Goal: Transaction & Acquisition: Download file/media

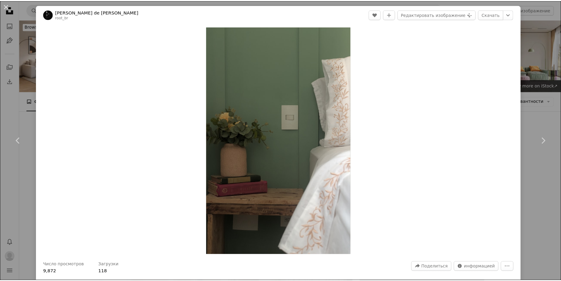
scroll to position [8347, 0]
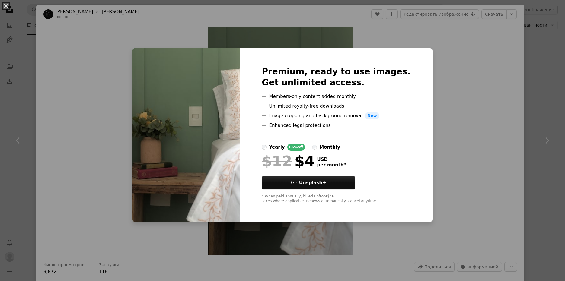
click at [411, 73] on h2 "Premium, ready to use images. Get unlimited access." at bounding box center [336, 77] width 149 height 22
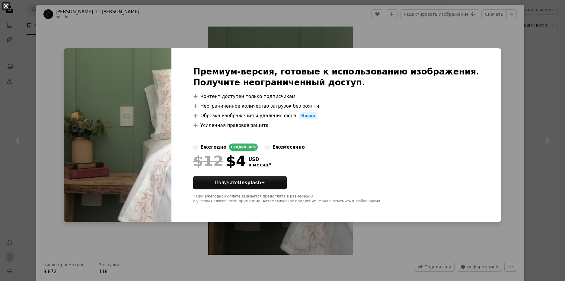
click at [352, 29] on div "An X shape Премиум-версия, готовые к использованию изображения. Получите неогра…" at bounding box center [282, 140] width 565 height 281
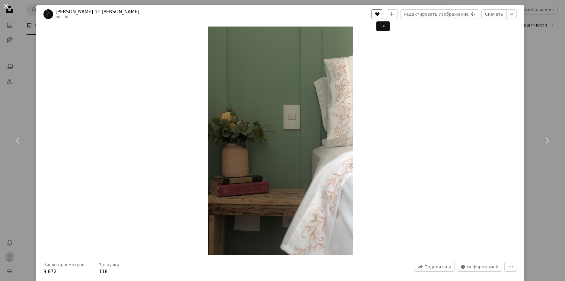
click at [383, 11] on button "A heart" at bounding box center [377, 14] width 12 height 10
click at [394, 13] on icon "A plus sign" at bounding box center [391, 14] width 5 height 5
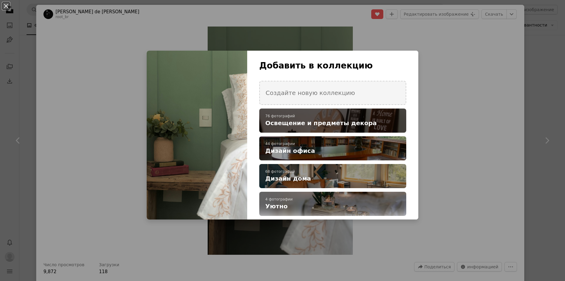
click at [348, 120] on span "Освещение и предметы декора" at bounding box center [320, 123] width 111 height 8
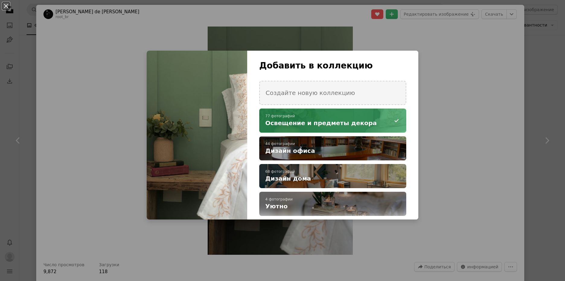
click at [500, 55] on div "An X shape Добавить в коллекцию Создайте новую коллекцию A checkmark A minus si…" at bounding box center [282, 140] width 565 height 281
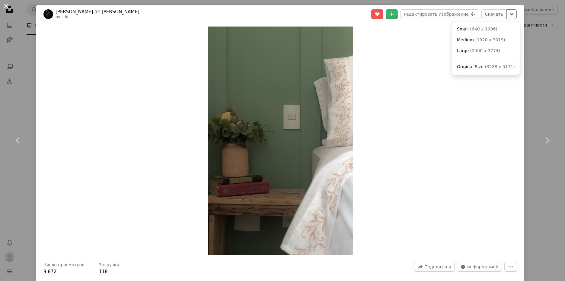
click at [509, 15] on icon "Chevron down" at bounding box center [512, 14] width 10 height 7
click at [485, 63] on link "Original Size ( 3288 x 5171 )" at bounding box center [486, 67] width 63 height 11
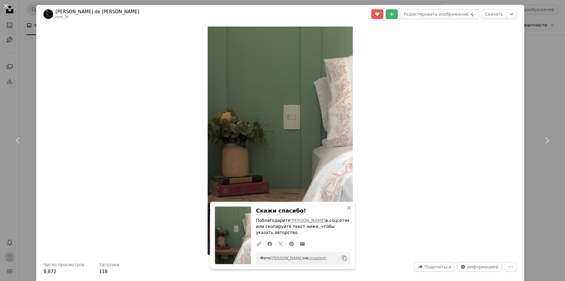
click at [522, 57] on div "An X shape Chevron left Chevron right [PERSON_NAME] de [PERSON_NAME] root_br A …" at bounding box center [282, 140] width 565 height 281
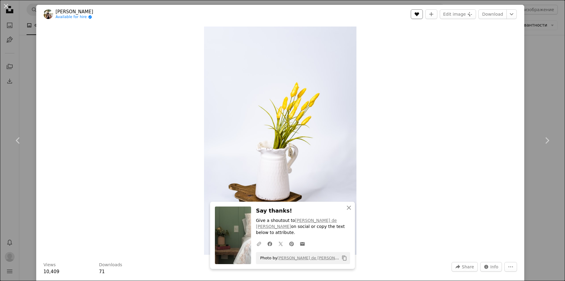
click at [417, 14] on icon "Like" at bounding box center [417, 14] width 5 height 4
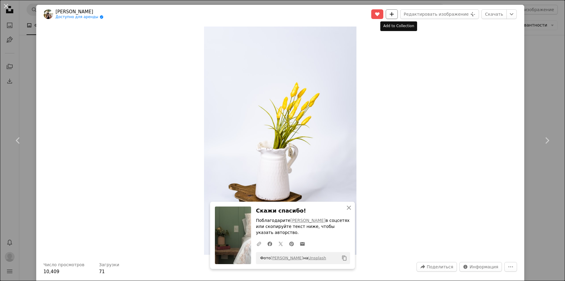
click at [394, 14] on icon "Добавить в коллекцию" at bounding box center [392, 14] width 4 height 4
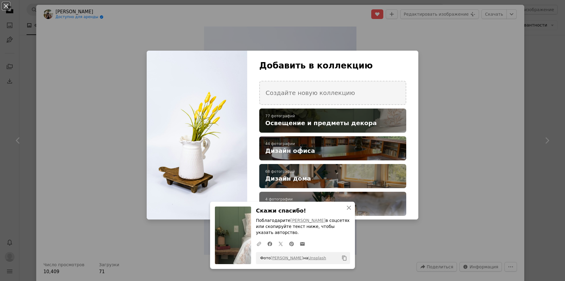
click at [358, 114] on div "A checkmark A plus sign 77 фотографий Освещение и предметы декора" at bounding box center [332, 121] width 147 height 24
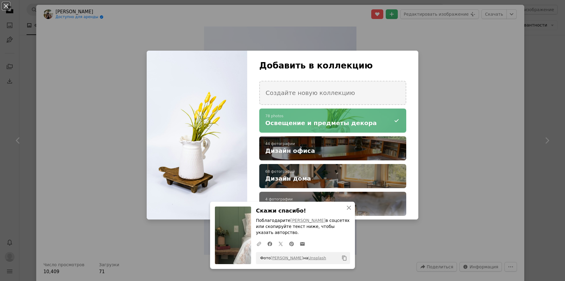
click at [464, 67] on div "An X shape Добавить в коллекцию Создайте новую коллекцию A checkmark A minus si…" at bounding box center [282, 140] width 565 height 281
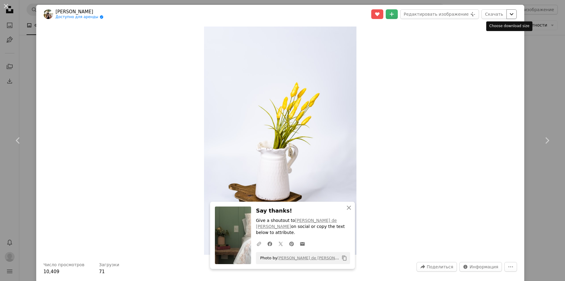
click at [507, 18] on button "Chevron down" at bounding box center [512, 14] width 10 height 10
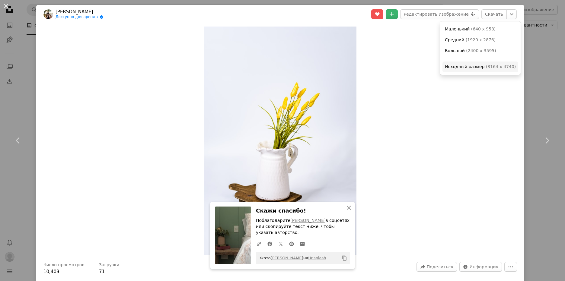
click at [479, 71] on link "Исходный размер ( 3164 x 4740 )" at bounding box center [481, 67] width 76 height 11
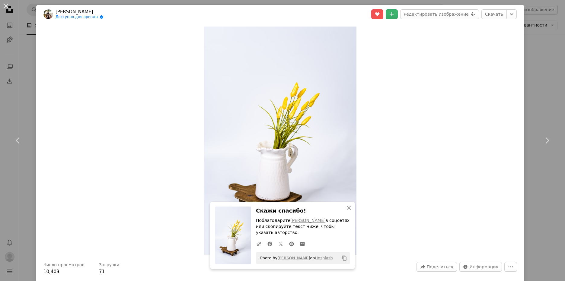
click at [525, 66] on div "An X shape Chevron left Chevron right [PERSON_NAME] Доступно для аренды A check…" at bounding box center [282, 140] width 565 height 281
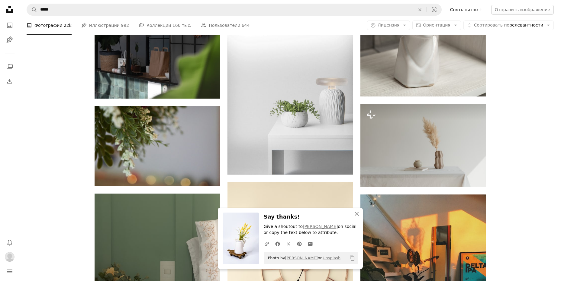
scroll to position [8468, 0]
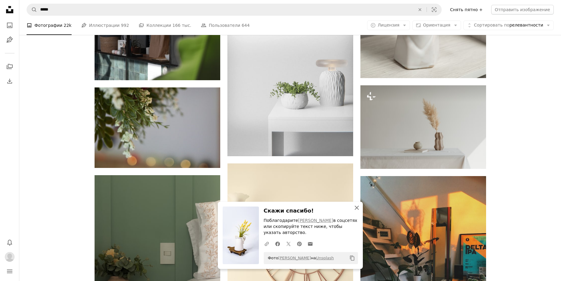
click at [357, 207] on icon "An X shape" at bounding box center [356, 207] width 7 height 7
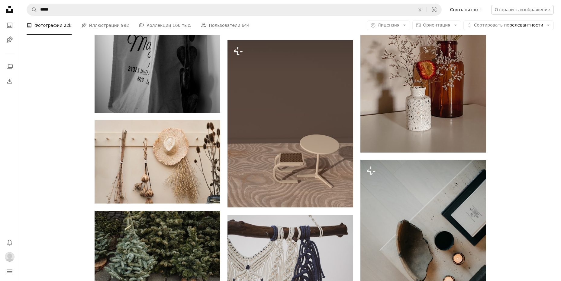
scroll to position [9042, 0]
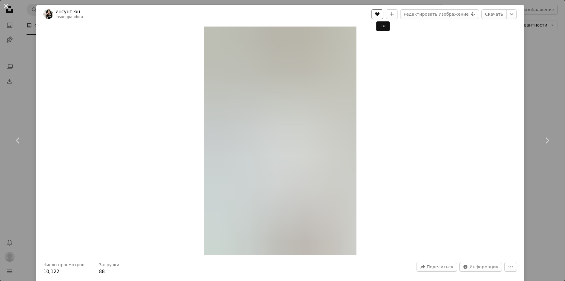
click at [380, 15] on icon "Нравится" at bounding box center [377, 14] width 5 height 4
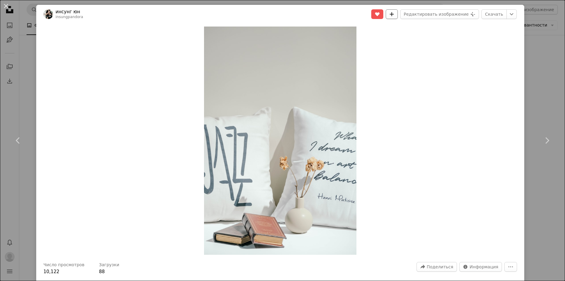
click at [393, 12] on button "A plus sign" at bounding box center [392, 14] width 12 height 10
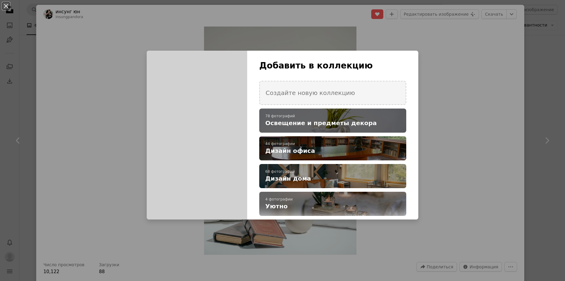
click at [330, 122] on span "Освещение и предметы декора" at bounding box center [320, 123] width 111 height 8
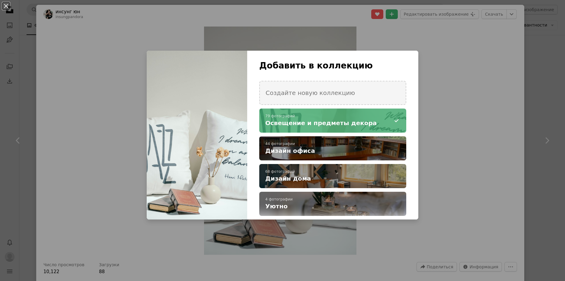
drag, startPoint x: 472, startPoint y: 60, endPoint x: 492, endPoint y: 25, distance: 40.1
click at [472, 59] on div "An X shape Добавить в коллекцию Создайте новую коллекцию A checkmark A minus si…" at bounding box center [282, 140] width 565 height 281
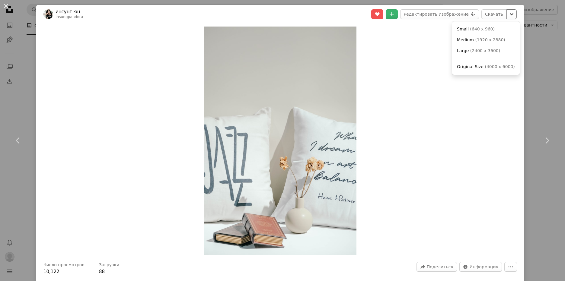
click at [507, 15] on icon "Chevron down" at bounding box center [512, 14] width 10 height 7
click at [486, 66] on span "( 4000 x 6000 )" at bounding box center [501, 66] width 30 height 5
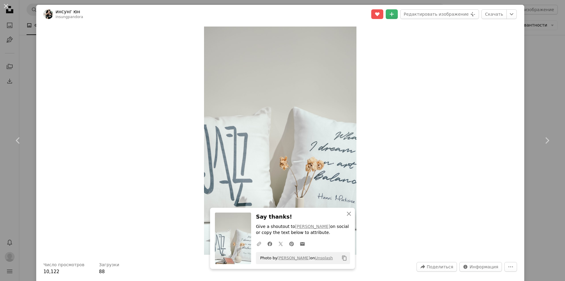
click at [533, 62] on div "An X shape Chevron left Chevron right инсунг юн insungpandora A heart A plus si…" at bounding box center [282, 140] width 565 height 281
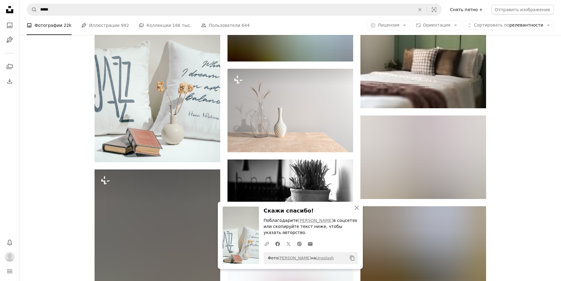
scroll to position [9374, 0]
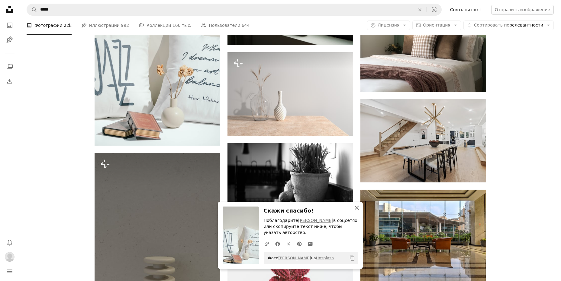
click at [358, 206] on icon "button" at bounding box center [356, 208] width 4 height 4
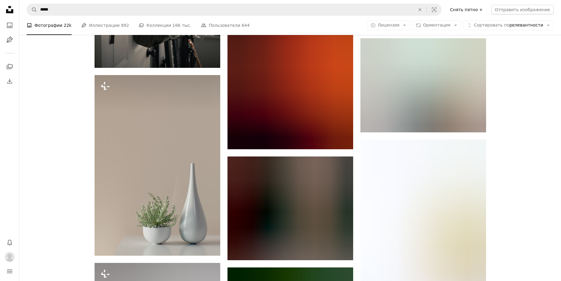
scroll to position [9827, 0]
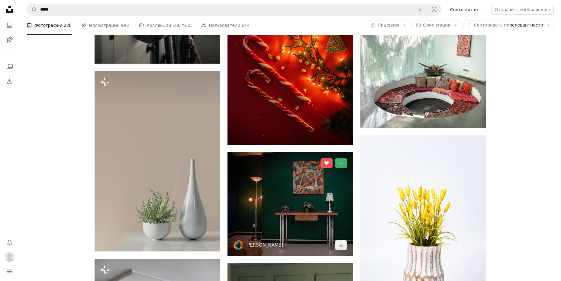
click at [334, 152] on img at bounding box center [290, 204] width 126 height 104
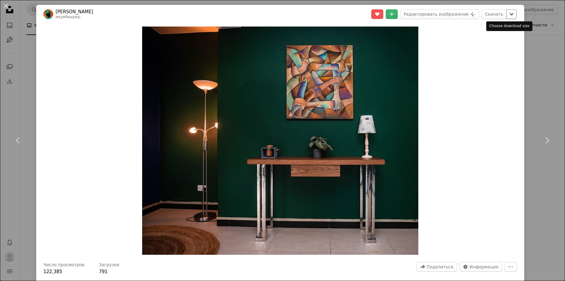
click at [507, 15] on icon "Chevron down" at bounding box center [512, 14] width 10 height 7
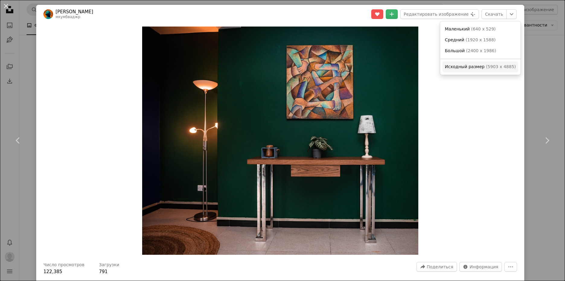
click at [490, 62] on link "Исходный размер ( 5903 x 4885 )" at bounding box center [481, 67] width 76 height 11
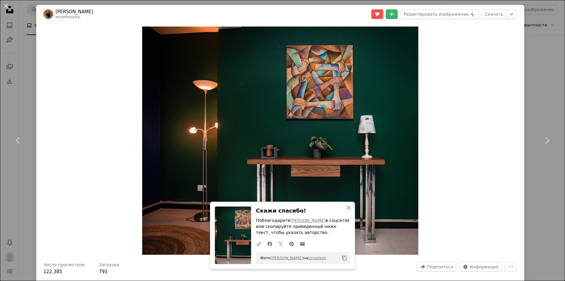
click at [538, 52] on div "An X shape Chevron left Chevron right [PERSON_NAME] мкумбваджр A heart A plus s…" at bounding box center [282, 140] width 565 height 281
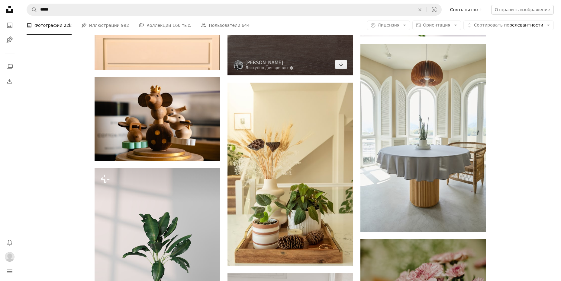
scroll to position [10430, 0]
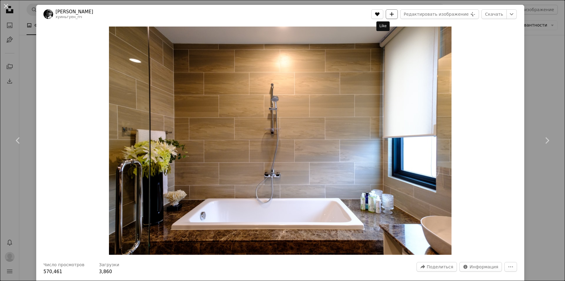
drag, startPoint x: 384, startPoint y: 15, endPoint x: 398, endPoint y: 18, distance: 14.2
click at [380, 15] on icon "A heart" at bounding box center [377, 14] width 5 height 5
click at [398, 14] on button "A plus sign" at bounding box center [392, 14] width 12 height 10
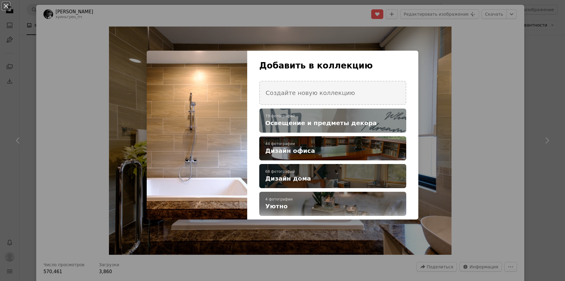
click at [329, 175] on h4 "Дизайн дома" at bounding box center [329, 178] width 128 height 8
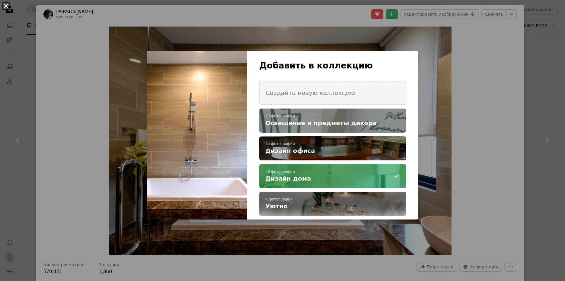
click at [510, 18] on div "An X shape Добавить в коллекцию Создайте новую коллекцию A checkmark A plus sig…" at bounding box center [282, 140] width 565 height 281
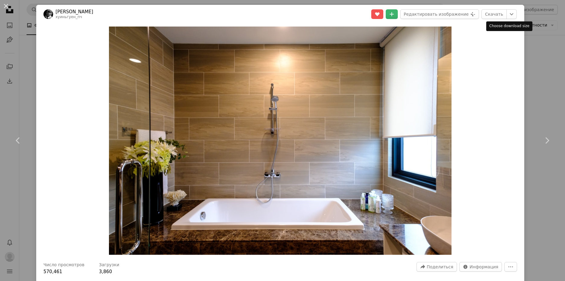
click at [510, 18] on button "Chevron down" at bounding box center [512, 14] width 10 height 10
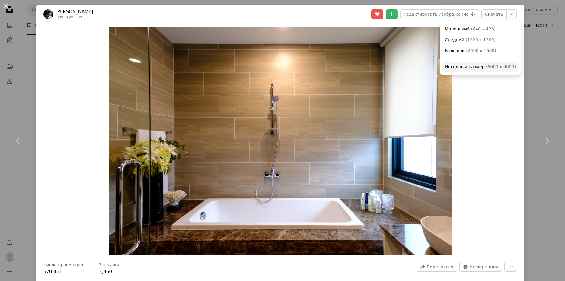
click at [482, 71] on link "Исходный размер ( 6000 x 4000 )" at bounding box center [481, 67] width 76 height 11
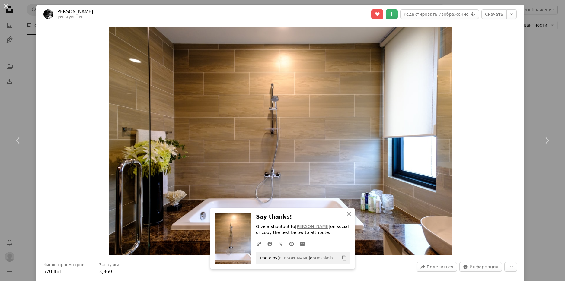
click at [531, 75] on div "An X shape Chevron left Chevron right [PERSON_NAME] хуиньгуен_пч A heart A plus…" at bounding box center [282, 140] width 565 height 281
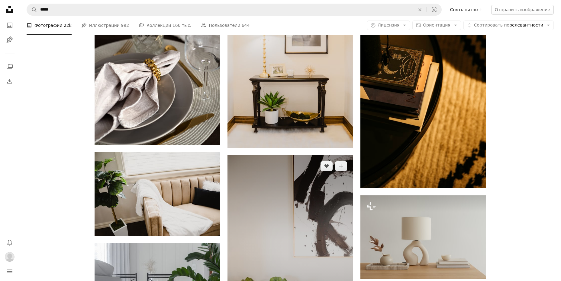
scroll to position [11004, 0]
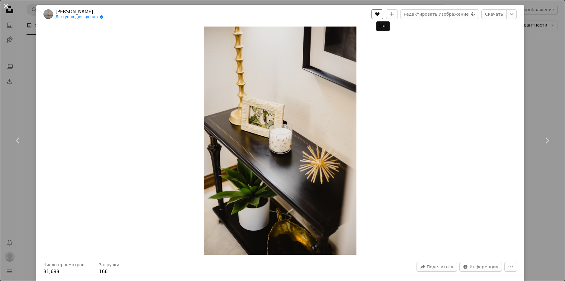
click at [380, 12] on icon "A heart" at bounding box center [377, 14] width 5 height 5
click at [394, 13] on icon "A plus sign" at bounding box center [391, 14] width 5 height 5
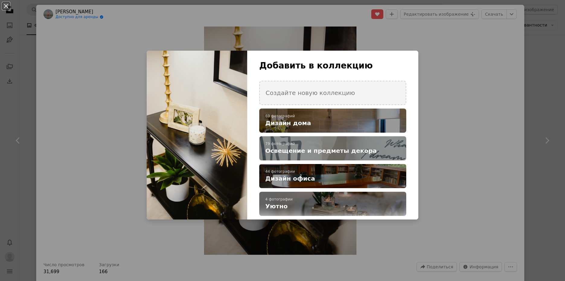
click at [347, 116] on p "69 фотографий" at bounding box center [332, 116] width 135 height 5
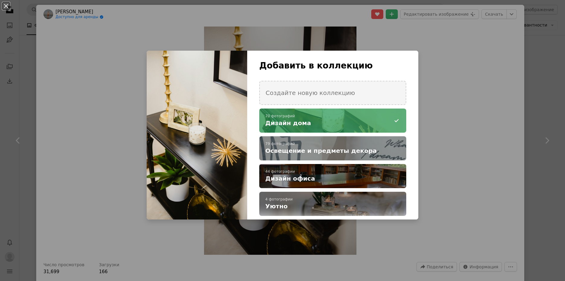
click at [479, 81] on div "An X shape Добавить в коллекцию Создайте новую коллекцию A checkmark A minus si…" at bounding box center [282, 140] width 565 height 281
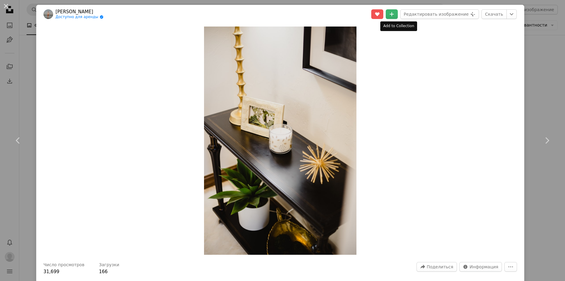
click at [396, 8] on header "[PERSON_NAME] Доступно для аренды A checkmark inside of a circle A heart A plus…" at bounding box center [280, 14] width 488 height 19
click at [394, 14] on icon "A plus sign" at bounding box center [391, 14] width 5 height 5
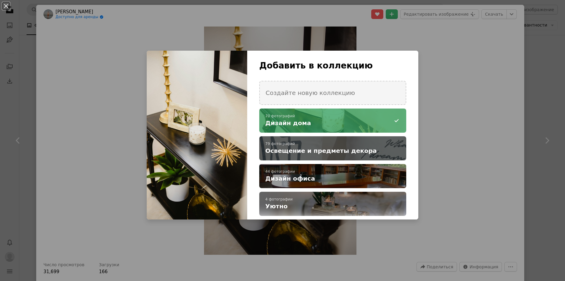
click at [315, 152] on span "Освещение и предметы декора" at bounding box center [320, 151] width 111 height 8
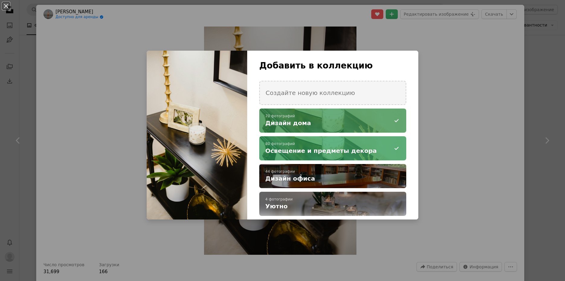
click at [385, 121] on h4 "Дизайн дома" at bounding box center [329, 123] width 128 height 8
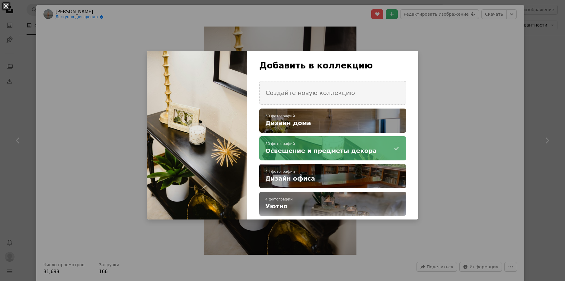
click at [456, 105] on div "An X shape Добавить в коллекцию Создайте новую коллекцию A checkmark A plus sig…" at bounding box center [282, 140] width 565 height 281
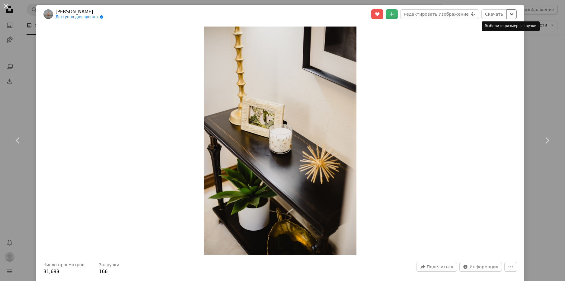
click at [509, 12] on icon "Chevron down" at bounding box center [512, 14] width 10 height 7
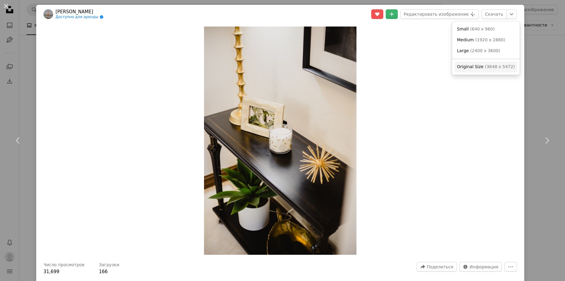
click at [475, 64] on span "Original Size" at bounding box center [470, 66] width 27 height 5
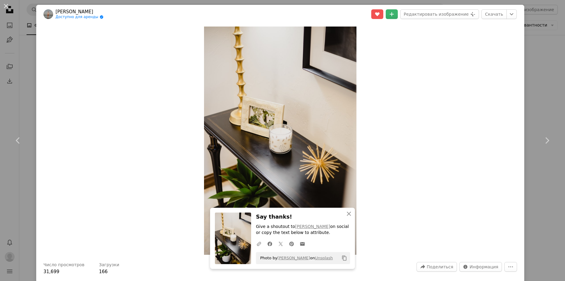
drag, startPoint x: 551, startPoint y: 62, endPoint x: 541, endPoint y: 65, distance: 10.7
click at [551, 62] on div "An X shape Chevron left Chevron right [PERSON_NAME] Доступно для аренды A check…" at bounding box center [282, 140] width 565 height 281
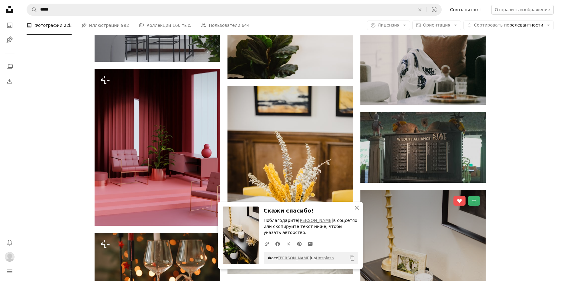
scroll to position [11276, 0]
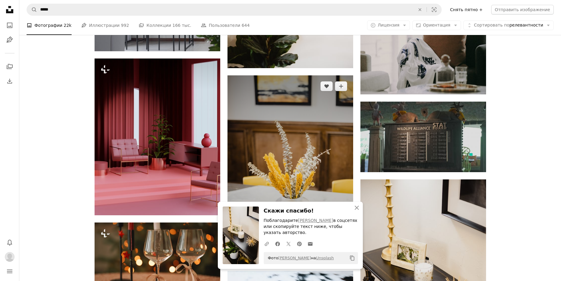
click at [286, 126] on img at bounding box center [290, 169] width 126 height 188
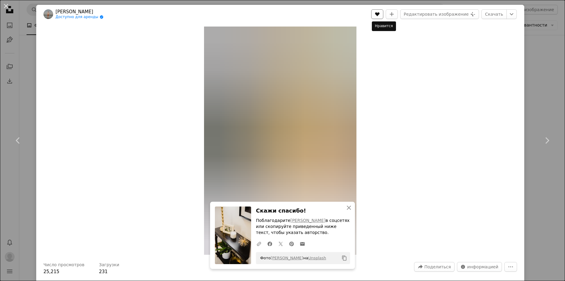
click at [380, 13] on icon "Нравится" at bounding box center [377, 14] width 5 height 4
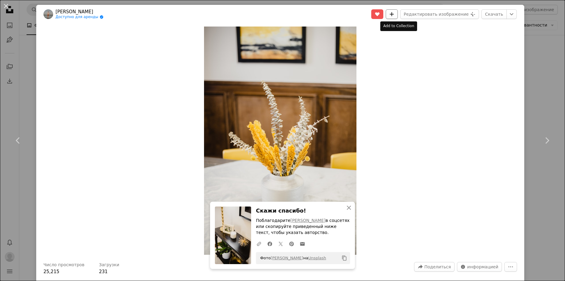
click at [394, 12] on icon "Добавить в коллекцию" at bounding box center [392, 14] width 4 height 4
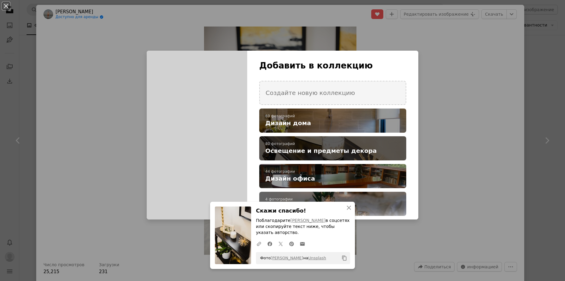
click at [339, 148] on span "Освещение и предметы декора" at bounding box center [320, 151] width 111 height 8
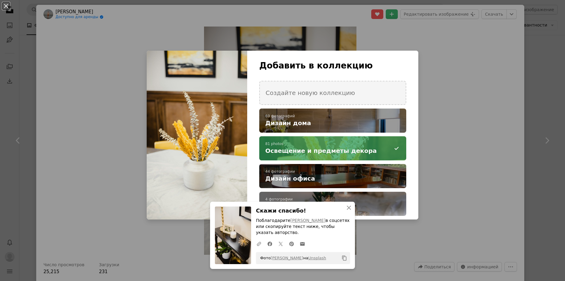
click at [462, 72] on div "An X shape Добавить в коллекцию Создайте новую коллекцию A checkmark A plus sig…" at bounding box center [282, 140] width 565 height 281
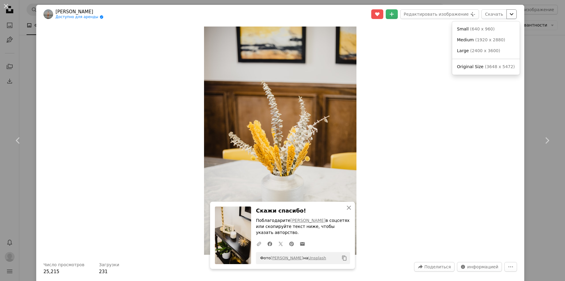
click at [507, 12] on icon "Chevron down" at bounding box center [512, 14] width 10 height 7
click at [488, 67] on span "( 3648 x 5472 )" at bounding box center [501, 66] width 30 height 5
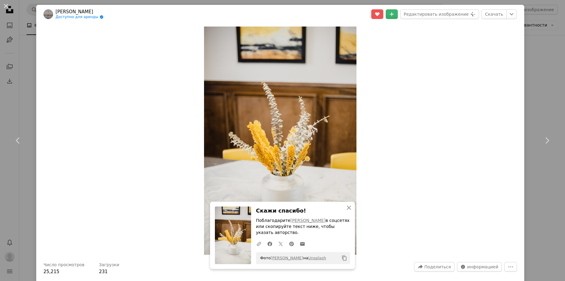
click at [537, 71] on div "An X shape Chevron left Chevron right [PERSON_NAME] Доступно для аренды A check…" at bounding box center [282, 140] width 565 height 281
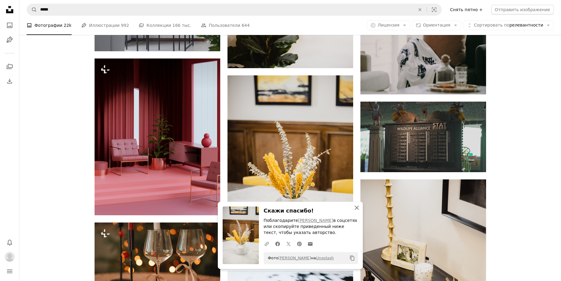
click at [356, 208] on icon "button" at bounding box center [356, 208] width 4 height 4
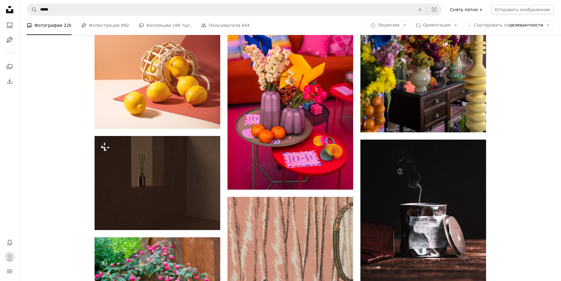
scroll to position [14416, 0]
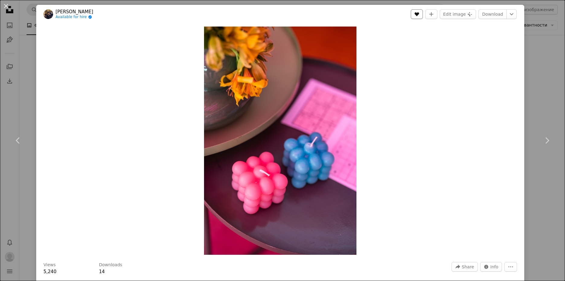
click at [412, 19] on button "A heart" at bounding box center [417, 14] width 12 height 10
click at [429, 13] on icon "A plus sign" at bounding box center [431, 14] width 5 height 5
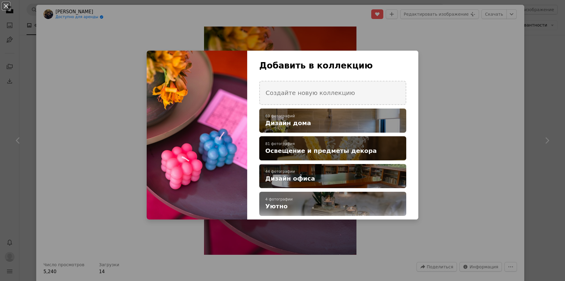
click at [354, 147] on h4 "Освещение и предметы декора" at bounding box center [329, 151] width 128 height 8
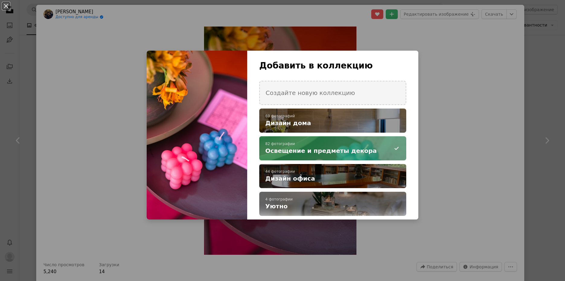
drag, startPoint x: 483, startPoint y: 81, endPoint x: 521, endPoint y: 22, distance: 70.0
click at [483, 79] on div "An X shape Добавить в коллекцию Создайте новую коллекцию A checkmark A plus sig…" at bounding box center [282, 140] width 565 height 281
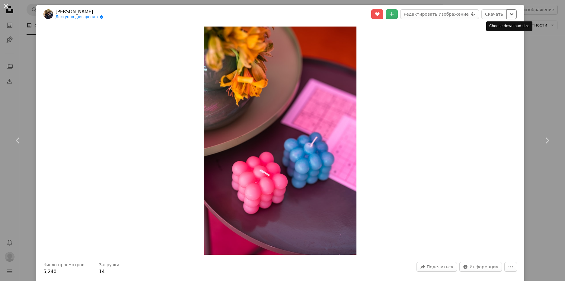
click at [508, 17] on icon "Chevron down" at bounding box center [512, 14] width 10 height 7
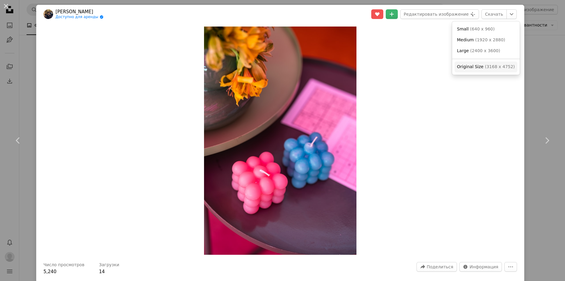
click at [492, 64] on span "( 3168 x 4752 )" at bounding box center [500, 66] width 30 height 5
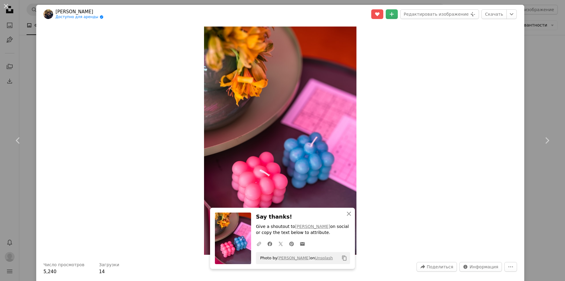
click at [537, 73] on div "An X shape Chevron left Chevron right Видит Госвами Доступно для аренды A check…" at bounding box center [282, 140] width 565 height 281
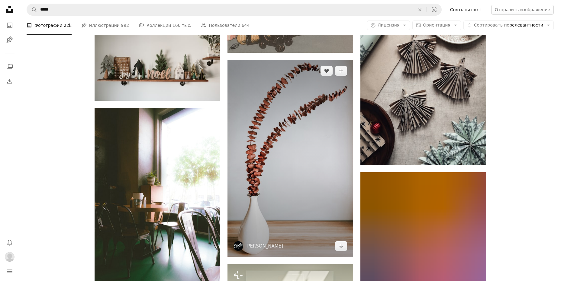
scroll to position [14748, 0]
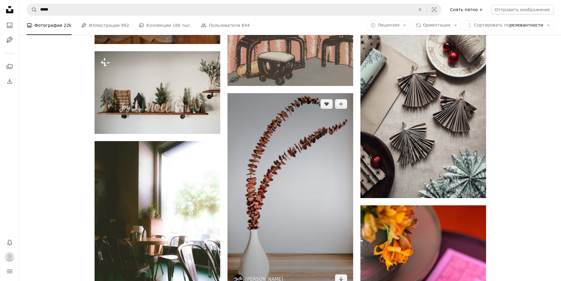
click at [300, 140] on img at bounding box center [290, 191] width 126 height 197
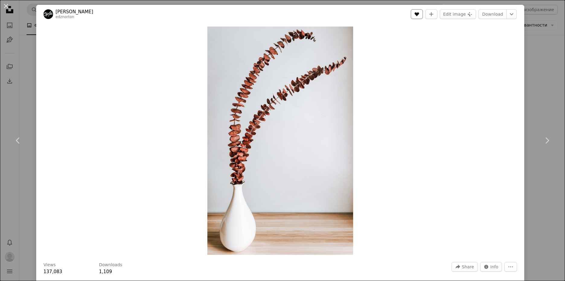
click at [416, 16] on icon "A heart" at bounding box center [417, 14] width 5 height 5
click at [431, 14] on icon "Add to Collection" at bounding box center [432, 14] width 4 height 4
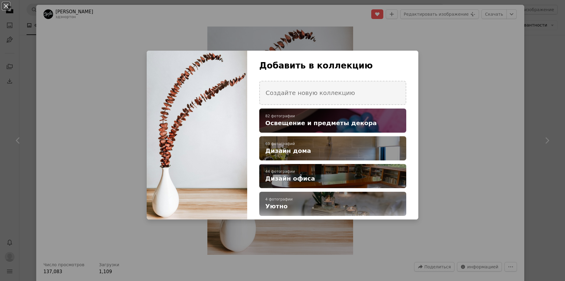
click at [354, 118] on p "82 фотографии" at bounding box center [332, 116] width 135 height 5
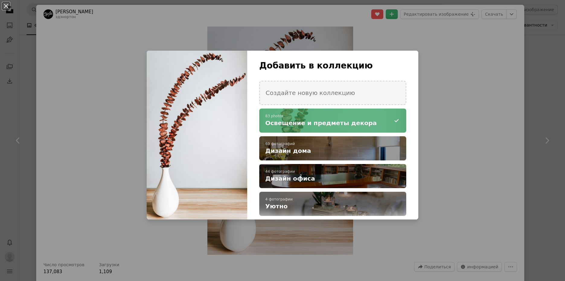
click at [481, 68] on div "An X shape Добавить в коллекцию Создайте новую коллекцию A checkmark A minus si…" at bounding box center [282, 140] width 565 height 281
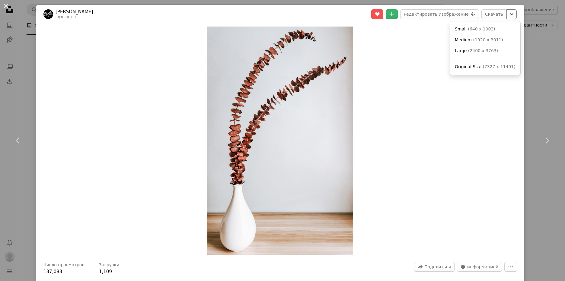
click at [510, 17] on icon "Chevron down" at bounding box center [512, 14] width 10 height 7
click at [499, 63] on link "Исходный размер ( 7327 x 11491 )" at bounding box center [479, 67] width 78 height 11
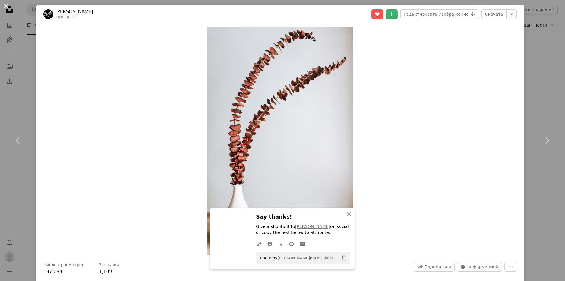
click at [527, 55] on div "An X shape Chevron left Chevron right Эдз Нортон эдзнортон A heart A plus sign …" at bounding box center [282, 140] width 565 height 281
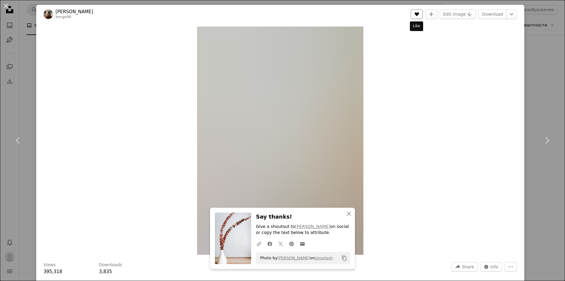
click at [415, 18] on button "A heart" at bounding box center [417, 14] width 12 height 10
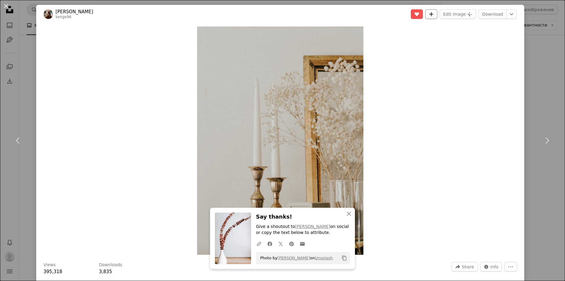
click at [427, 16] on button "A plus sign" at bounding box center [431, 14] width 12 height 10
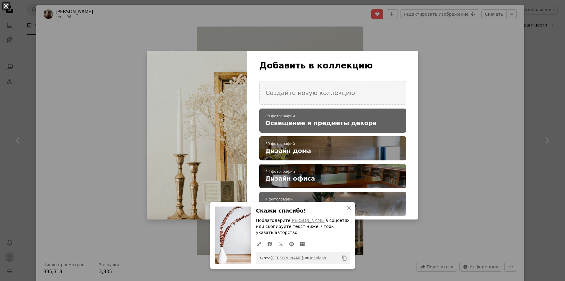
click at [331, 127] on span "Освещение и предметы декора" at bounding box center [320, 123] width 111 height 8
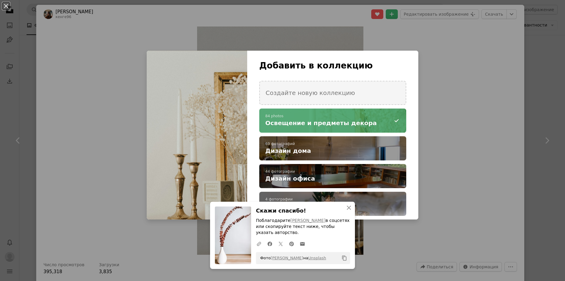
click at [481, 68] on div "An X shape Добавить в коллекцию Создайте новую коллекцию A checkmark A minus si…" at bounding box center [282, 140] width 565 height 281
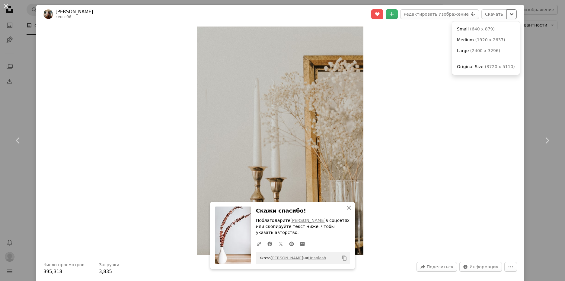
click at [507, 14] on icon "Chevron down" at bounding box center [512, 14] width 10 height 7
click at [490, 68] on span "( 3720 x 5110 )" at bounding box center [501, 66] width 30 height 5
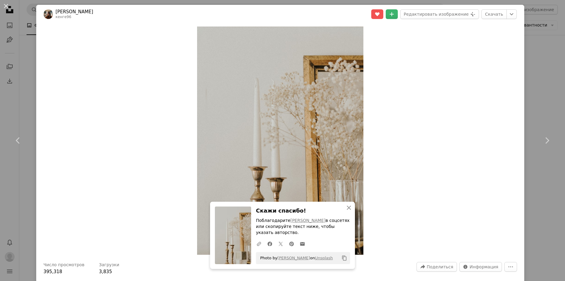
click at [543, 52] on div "An X shape Chevron left Chevron right [PERSON_NAME] кенге96 A heart A plus sign…" at bounding box center [282, 140] width 565 height 281
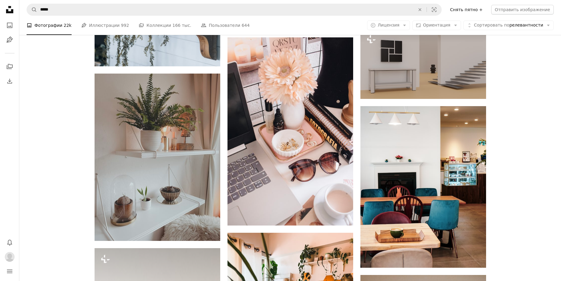
scroll to position [15472, 0]
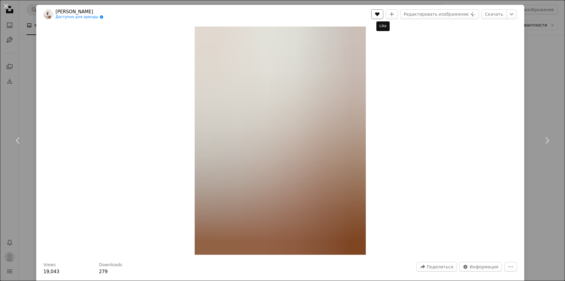
click at [380, 14] on button "A heart" at bounding box center [377, 14] width 12 height 10
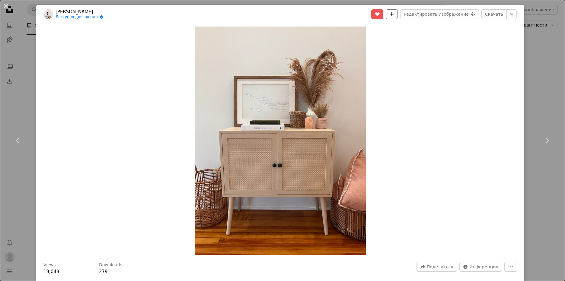
click at [394, 12] on icon "A plus sign" at bounding box center [391, 14] width 5 height 5
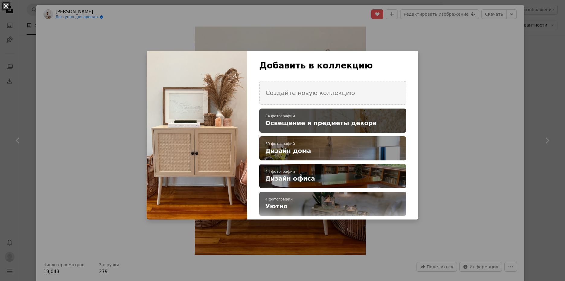
click at [361, 119] on h4 "Освещение и предметы декора" at bounding box center [329, 123] width 128 height 8
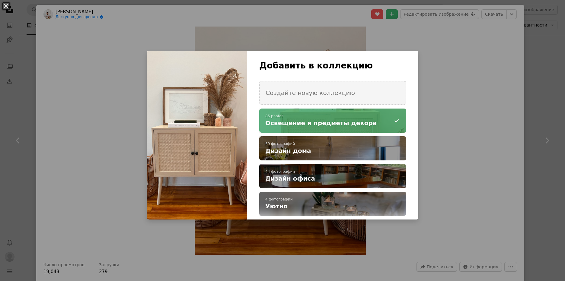
click at [472, 67] on div "An X shape Добавить в коллекцию Создайте новую коллекцию A checkmark A minus si…" at bounding box center [282, 140] width 565 height 281
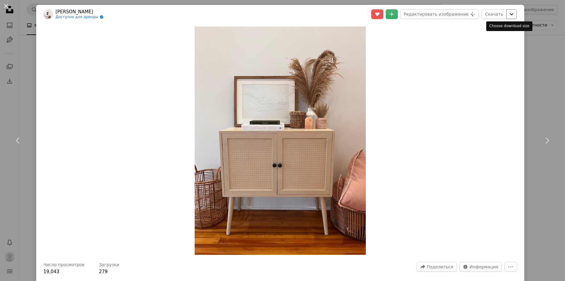
click at [507, 16] on icon "Chevron down" at bounding box center [512, 14] width 10 height 7
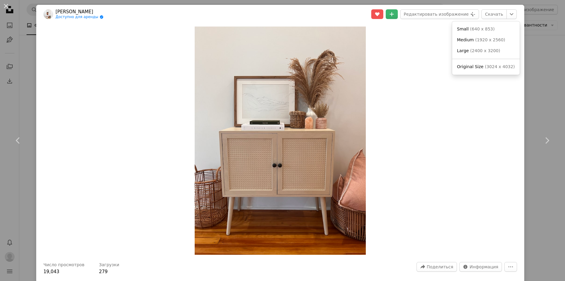
click at [485, 65] on span "( 3024 x 4032 )" at bounding box center [500, 66] width 30 height 5
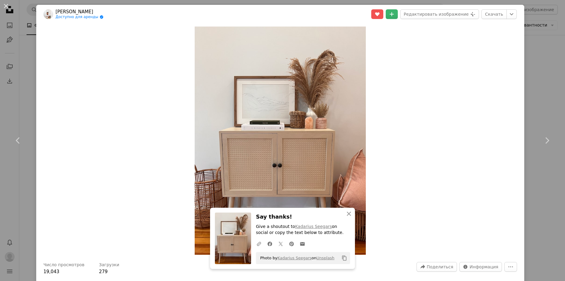
click at [529, 53] on div "An X shape Chevron left Chevron right Кадариус Сигарс Доступно для аренды A che…" at bounding box center [282, 140] width 565 height 281
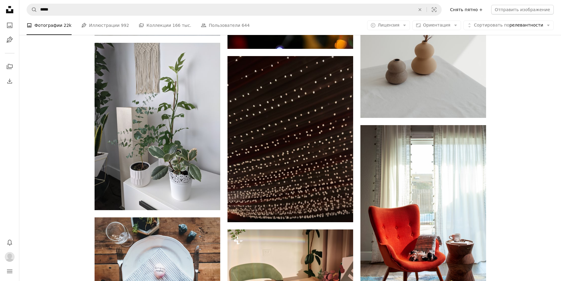
scroll to position [18672, 0]
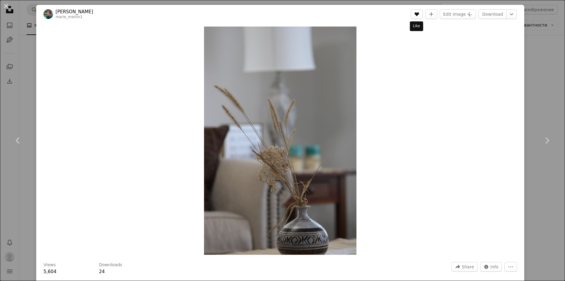
click at [415, 13] on icon "A heart" at bounding box center [417, 14] width 5 height 5
click at [440, 13] on button "Edit image Plus sign for Unsplash+" at bounding box center [458, 14] width 36 height 10
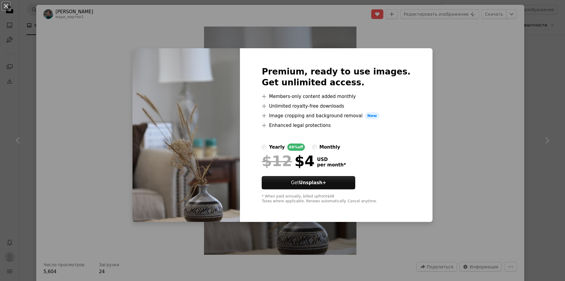
click at [461, 47] on div "An X shape Premium, ready to use images. Get unlimited access. A plus sign Memb…" at bounding box center [282, 140] width 565 height 281
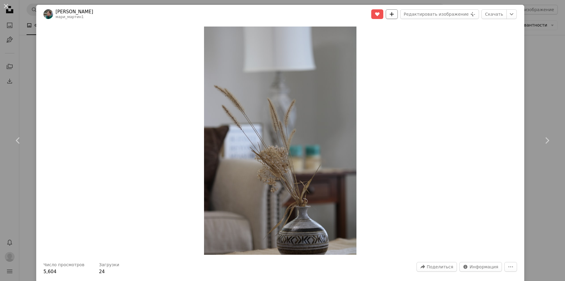
click at [396, 18] on button "A plus sign" at bounding box center [392, 14] width 12 height 10
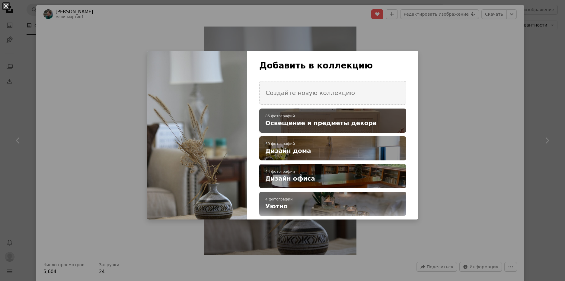
click at [364, 124] on h4 "Освещение и предметы декора" at bounding box center [329, 123] width 128 height 8
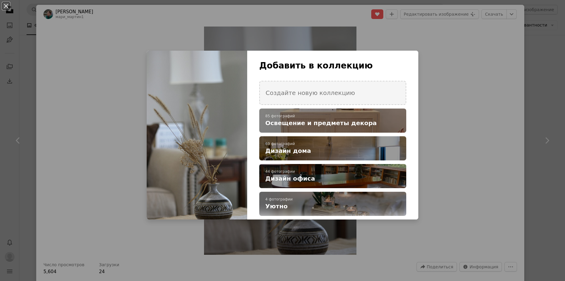
click at [470, 82] on div "An X shape Добавить в коллекцию Создайте новую коллекцию A checkmark A plus sig…" at bounding box center [282, 140] width 565 height 281
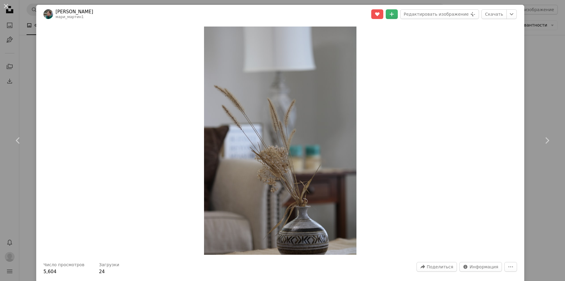
click at [508, 9] on header "[PERSON_NAME] мари_мартин1 A heart A plus sign Редактировать изображение Plus s…" at bounding box center [280, 14] width 488 height 19
click at [507, 17] on icon "Chevron down" at bounding box center [512, 14] width 10 height 7
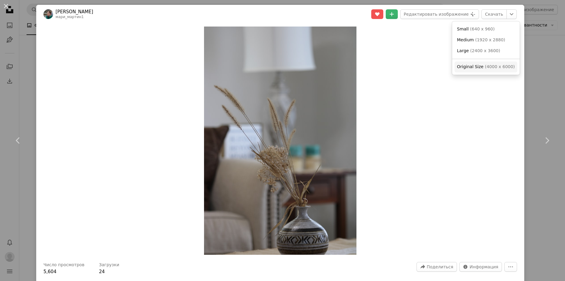
click at [485, 67] on span "( 4000 x 6000 )" at bounding box center [500, 66] width 30 height 5
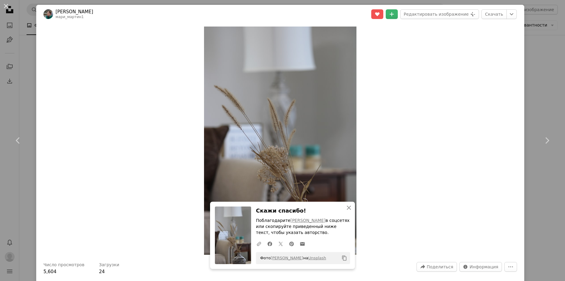
click at [541, 73] on div "An X shape Chevron left Chevron right [PERSON_NAME] мари_мартин1 A heart A plus…" at bounding box center [282, 140] width 565 height 281
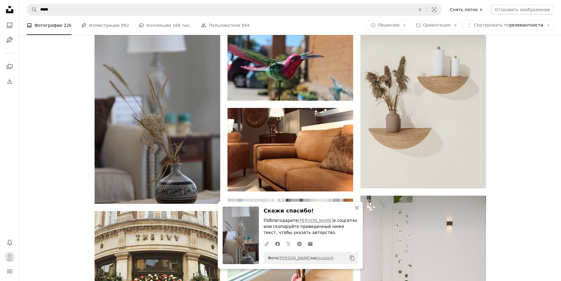
scroll to position [18914, 0]
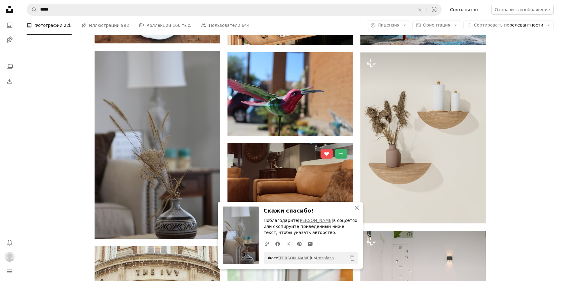
click at [311, 143] on img at bounding box center [290, 185] width 126 height 84
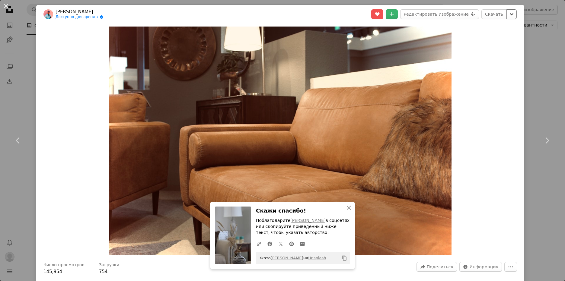
click at [507, 12] on icon "Chevron down" at bounding box center [512, 14] width 10 height 7
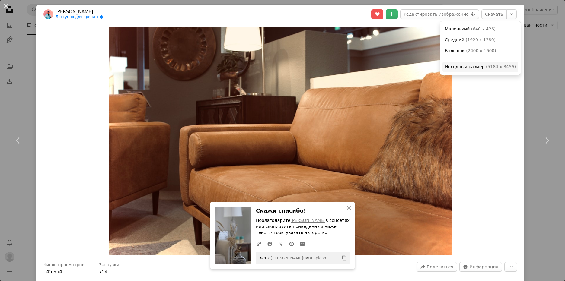
click at [480, 68] on span "Исходный размер" at bounding box center [465, 66] width 40 height 5
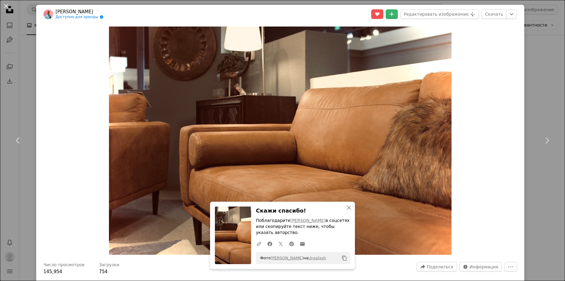
click at [537, 87] on div "An X shape Chevron left Chevron right [PERSON_NAME] Кинтауди Доступно для аренд…" at bounding box center [282, 140] width 565 height 281
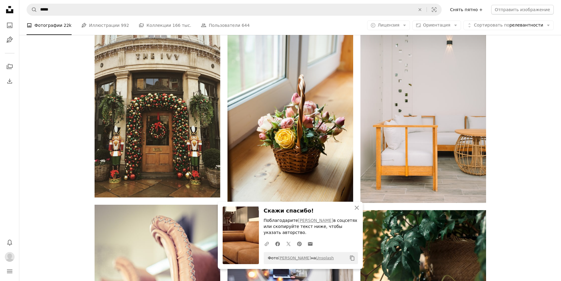
scroll to position [19095, 0]
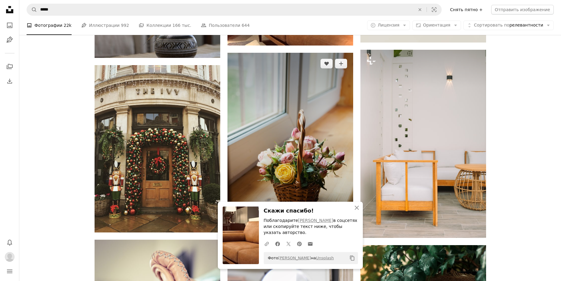
click at [302, 98] on img at bounding box center [290, 147] width 126 height 188
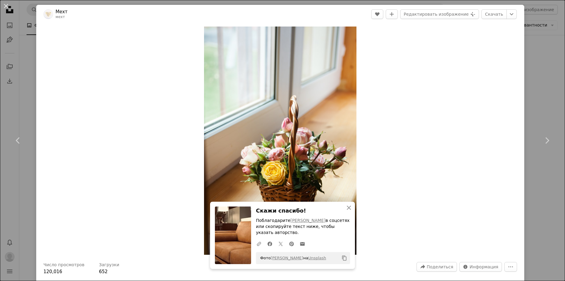
click at [549, 79] on div "An X shape Chevron left Chevron right Мехт мехт A heart A plus sign Редактирова…" at bounding box center [282, 140] width 565 height 281
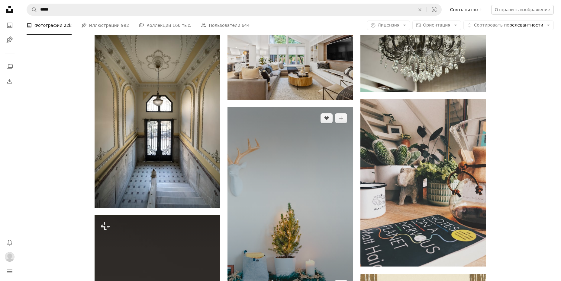
scroll to position [19789, 0]
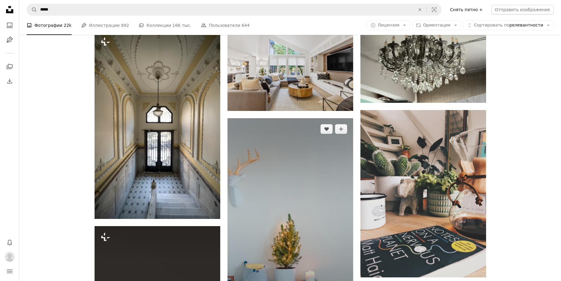
click at [271, 160] on img at bounding box center [290, 212] width 126 height 188
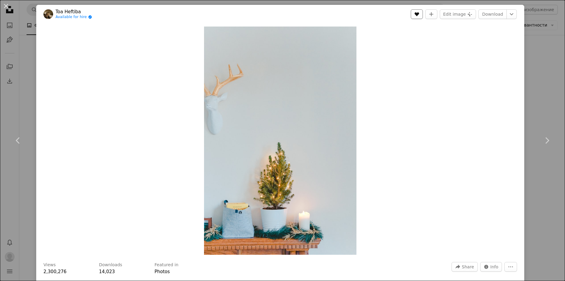
click at [416, 15] on icon "Like" at bounding box center [417, 14] width 5 height 4
click at [427, 16] on button "A plus sign" at bounding box center [431, 14] width 12 height 10
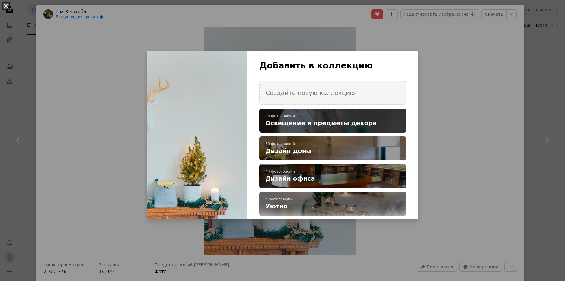
click at [367, 121] on h4 "Освещение и предметы декора" at bounding box center [329, 123] width 128 height 8
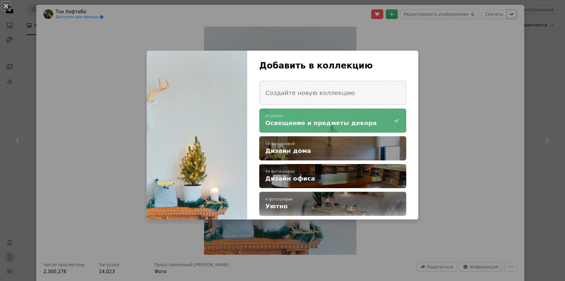
click at [505, 28] on div "An X shape Добавить в коллекцию Создайте новую коллекцию A checkmark A minus si…" at bounding box center [282, 140] width 565 height 281
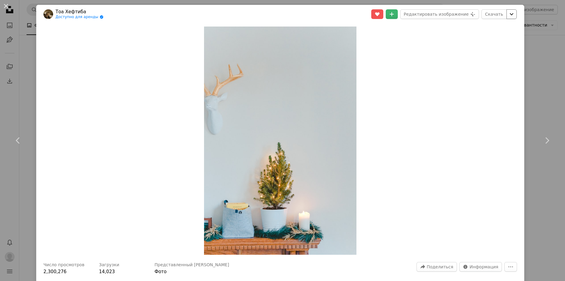
click at [508, 13] on icon "Chevron down" at bounding box center [512, 14] width 10 height 7
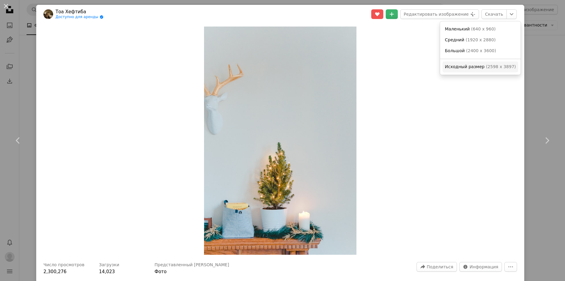
click at [494, 66] on span "( 2598 x 3897 )" at bounding box center [501, 66] width 30 height 5
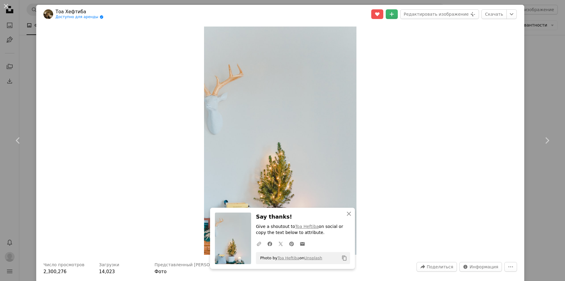
click at [531, 47] on div "An X shape Chevron left Chevron right Тоа Хефтиба Доступно для аренды A checkma…" at bounding box center [282, 140] width 565 height 281
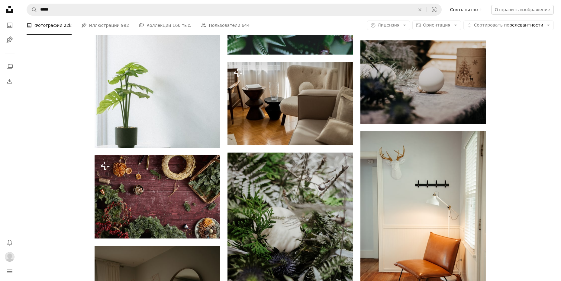
scroll to position [20242, 0]
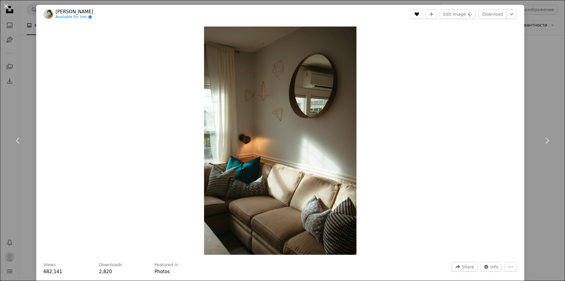
drag, startPoint x: 419, startPoint y: 16, endPoint x: 423, endPoint y: 32, distance: 16.6
click at [419, 18] on button "A heart" at bounding box center [417, 14] width 12 height 10
click at [428, 15] on button "A plus sign" at bounding box center [431, 14] width 12 height 10
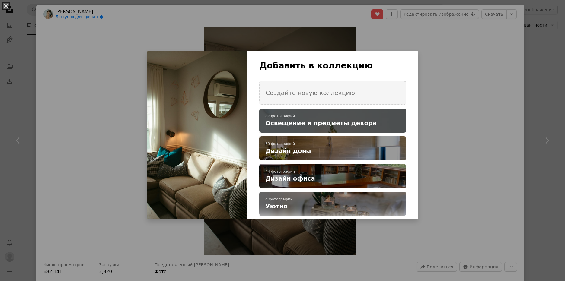
click at [361, 123] on h4 "Освещение и предметы декора" at bounding box center [329, 123] width 128 height 8
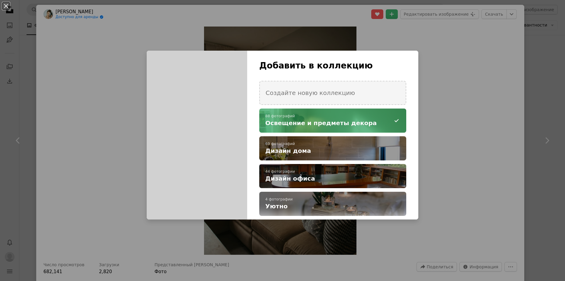
click at [483, 87] on div "An X shape Добавить в коллекцию Создайте новую коллекцию A checkmark A minus si…" at bounding box center [282, 140] width 565 height 281
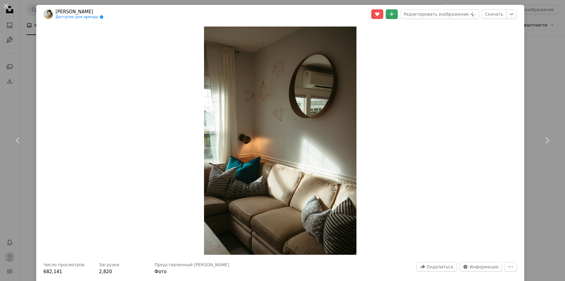
click at [398, 14] on button "A plus sign" at bounding box center [392, 14] width 12 height 10
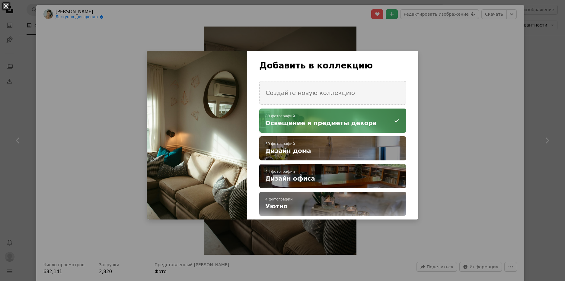
click at [379, 123] on h4 "Освещение и предметы декора" at bounding box center [329, 123] width 128 height 8
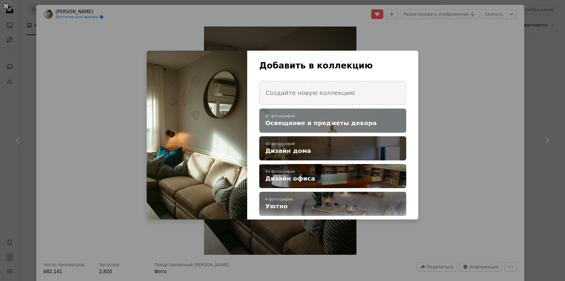
click at [329, 149] on h4 "Дизайн дома" at bounding box center [329, 151] width 128 height 8
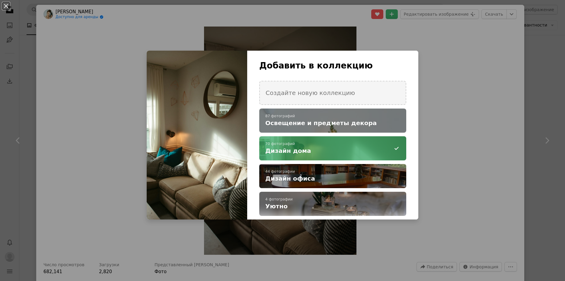
click at [464, 99] on div "An X shape Добавить в коллекцию Создайте новую коллекцию A checkmark A plus sig…" at bounding box center [282, 140] width 565 height 281
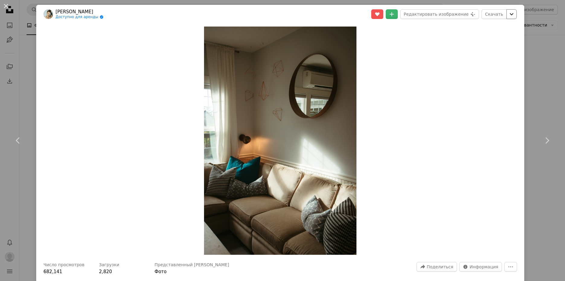
click at [507, 15] on icon "Chevron down" at bounding box center [512, 14] width 10 height 7
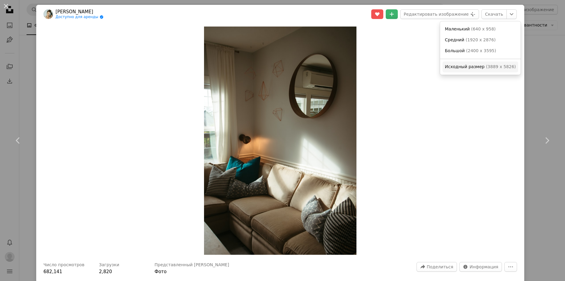
click at [479, 68] on span "Исходный размер" at bounding box center [465, 66] width 40 height 5
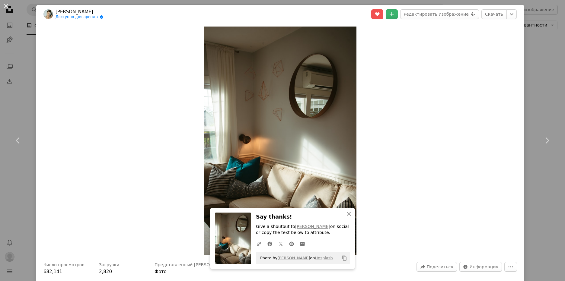
drag, startPoint x: 531, startPoint y: 67, endPoint x: 425, endPoint y: 95, distance: 109.7
click at [531, 67] on div "An X shape Chevron left Chevron right [PERSON_NAME] Доступно для аренды A check…" at bounding box center [282, 140] width 565 height 281
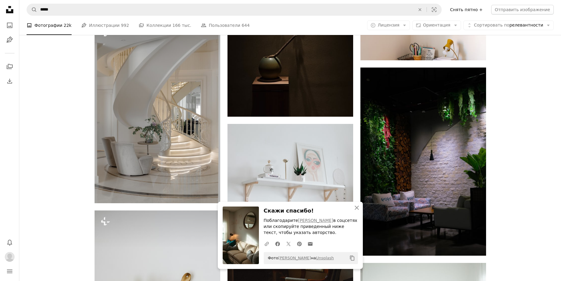
scroll to position [20665, 0]
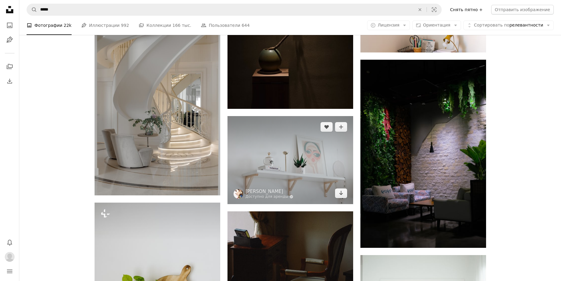
click at [290, 116] on img at bounding box center [290, 160] width 126 height 88
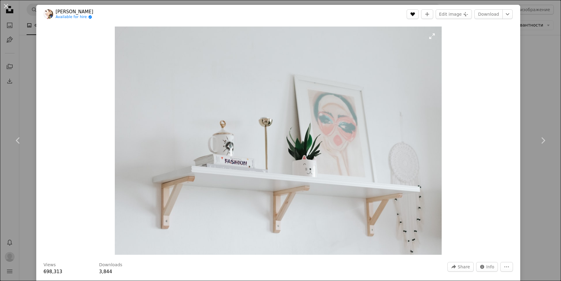
click at [415, 15] on icon "Like" at bounding box center [412, 14] width 5 height 4
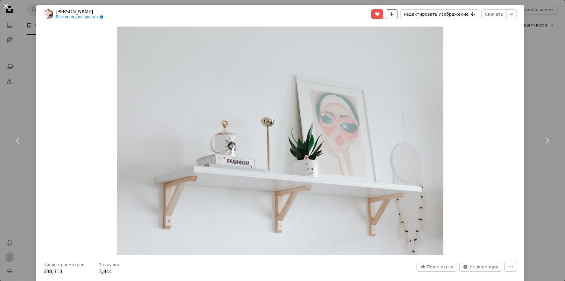
click at [427, 14] on button "Редактировать изображение Plus sign for Unsplash+" at bounding box center [439, 14] width 78 height 10
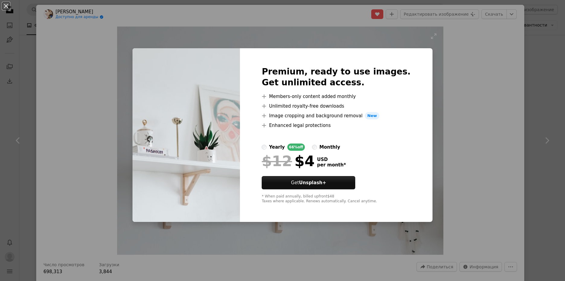
click at [439, 45] on div "An X shape Premium, ready to use images. Get unlimited access. A plus sign Memb…" at bounding box center [282, 140] width 565 height 281
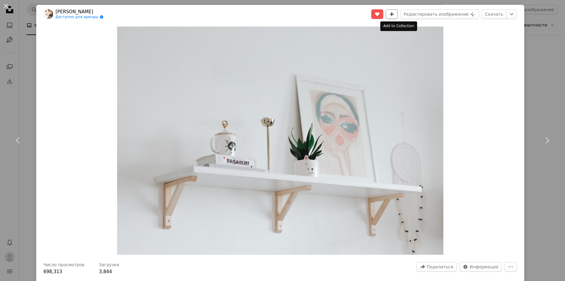
click at [396, 17] on button "A plus sign" at bounding box center [392, 14] width 12 height 10
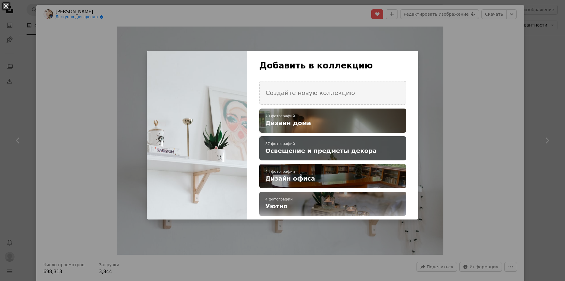
click at [335, 156] on div "A checkmark A plus sign 87 фотографий Освещение и предметы декора" at bounding box center [332, 148] width 147 height 24
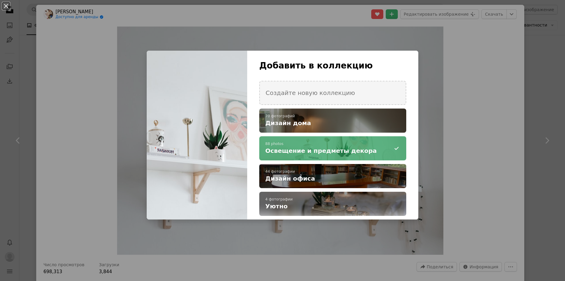
click at [467, 65] on div "An X shape Добавить в коллекцию Создайте новую коллекцию A checkmark A plus sig…" at bounding box center [282, 140] width 565 height 281
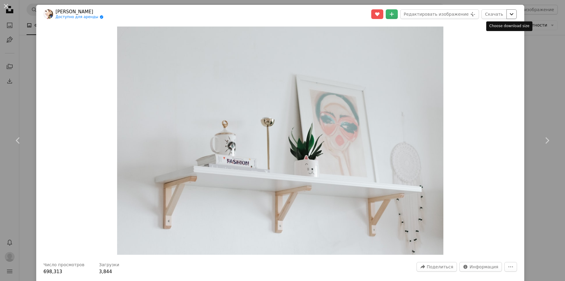
click at [507, 14] on icon "Chevron down" at bounding box center [512, 14] width 10 height 7
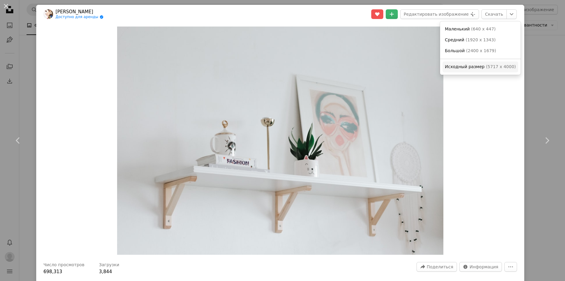
click at [481, 71] on link "Исходный размер ( 5717 x 4000 )" at bounding box center [481, 67] width 76 height 11
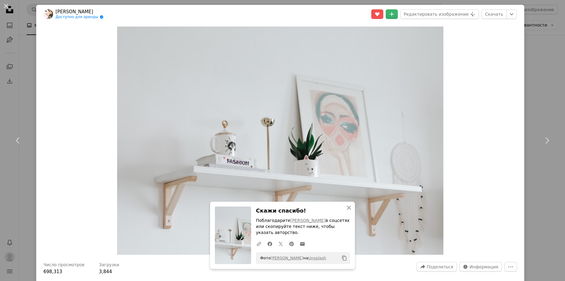
click at [535, 80] on div "An X shape Chevron left Chevron right [PERSON_NAME] Доступно для аренды A check…" at bounding box center [282, 140] width 565 height 281
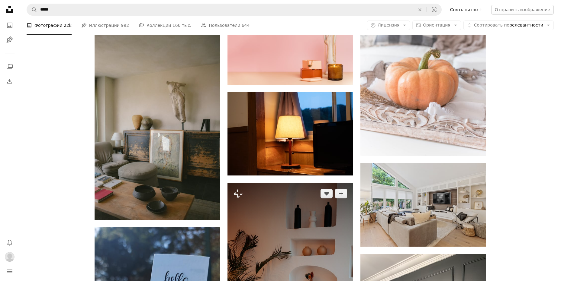
scroll to position [21088, 0]
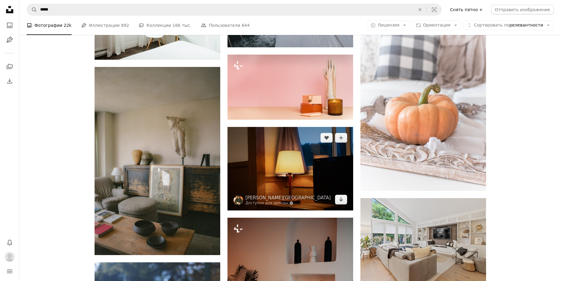
click at [316, 127] on img at bounding box center [290, 169] width 126 height 84
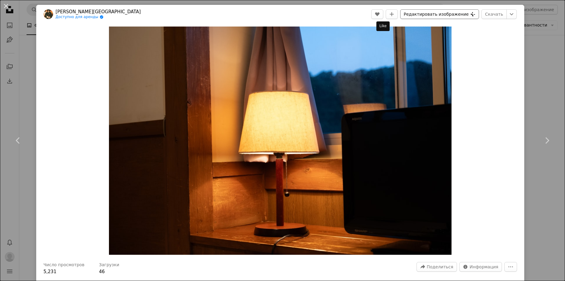
click at [412, 12] on button "Редактировать изображение Plus sign for Unsplash+" at bounding box center [439, 14] width 78 height 10
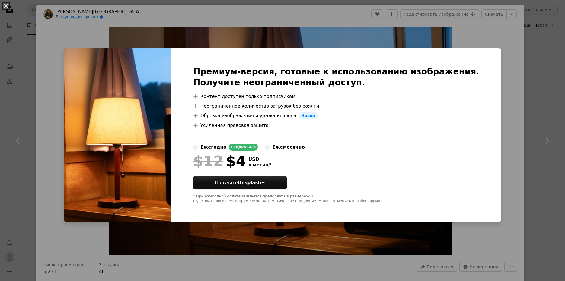
drag, startPoint x: 308, startPoint y: 17, endPoint x: 338, endPoint y: 18, distance: 29.9
click at [310, 19] on div "An X shape Премиум-версия, готовые к использованию изображения. Получите неогра…" at bounding box center [282, 140] width 565 height 281
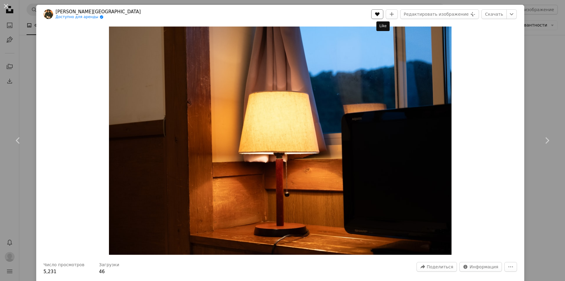
click at [380, 15] on icon "Нравится" at bounding box center [377, 14] width 5 height 4
click at [394, 12] on icon "A plus sign" at bounding box center [391, 14] width 5 height 5
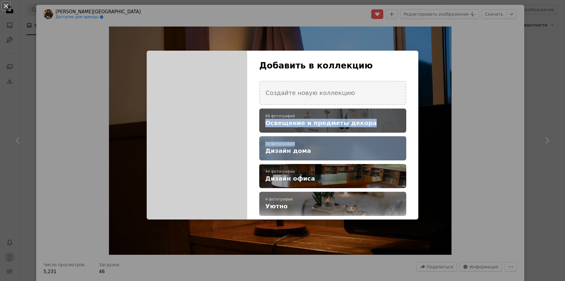
drag, startPoint x: 334, startPoint y: 145, endPoint x: 369, endPoint y: 115, distance: 46.3
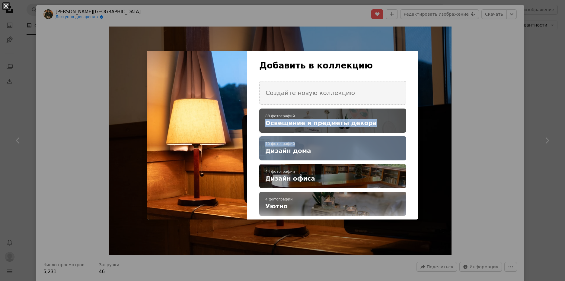
click at [369, 115] on ul "A checkmark A plus sign 88 фотографий Освещение и предметы декора A checkmark A…" at bounding box center [332, 176] width 147 height 135
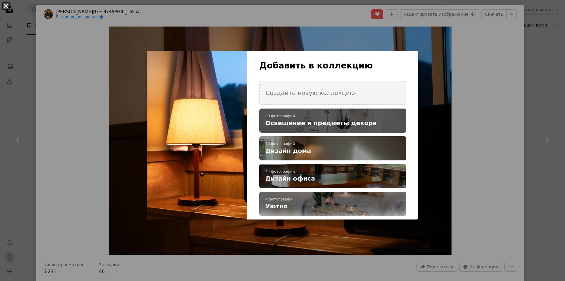
click at [0, 0] on icon "A plus sign" at bounding box center [0, 0] width 0 height 0
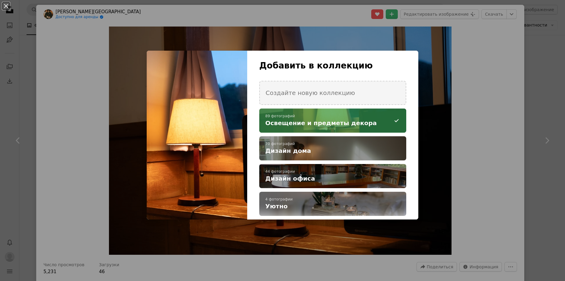
drag, startPoint x: 467, startPoint y: 65, endPoint x: 493, endPoint y: 35, distance: 39.6
click at [468, 65] on div "An X shape Добавить в коллекцию Создайте новую коллекцию A checkmark A minus si…" at bounding box center [282, 140] width 565 height 281
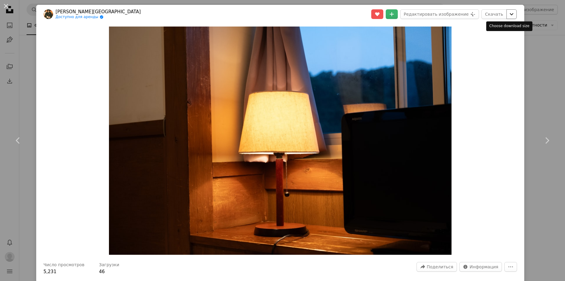
click at [507, 17] on icon "Chevron down" at bounding box center [512, 14] width 10 height 7
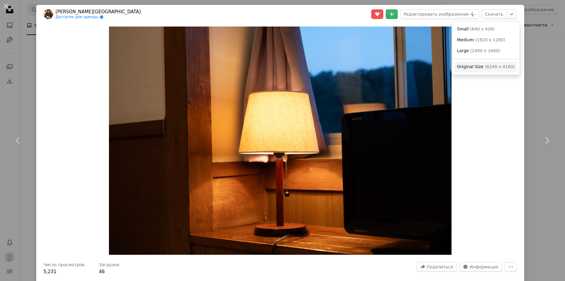
click at [485, 66] on span "( 6240 x 4160 )" at bounding box center [500, 66] width 30 height 5
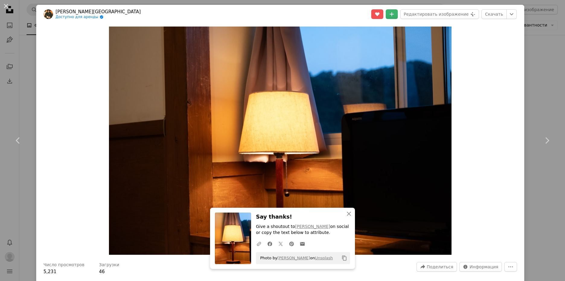
click at [525, 62] on div "An X shape Chevron left Chevron right [PERSON_NAME] Доступно для аренды A check…" at bounding box center [282, 140] width 565 height 281
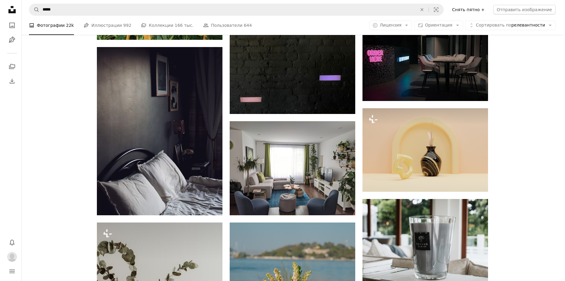
scroll to position [22356, 0]
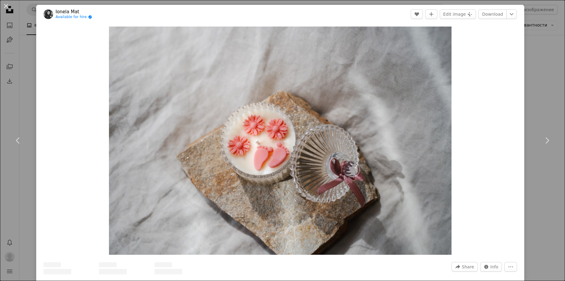
click at [151, 209] on img "Zoom in on this image" at bounding box center [280, 141] width 343 height 229
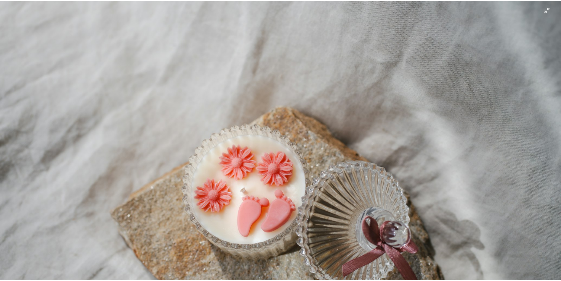
scroll to position [45, 0]
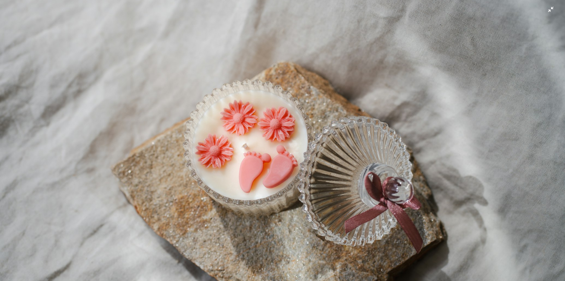
click at [300, 180] on img "Уменьшите масштаб этого изображения" at bounding box center [283, 143] width 566 height 377
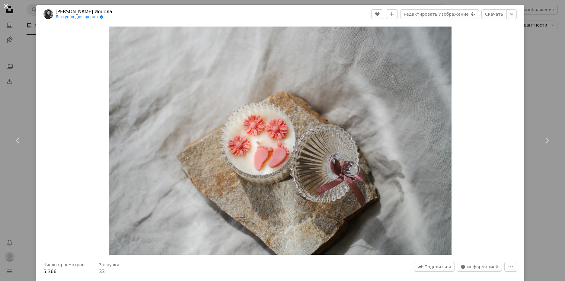
click at [537, 72] on div "An X shape Chevron left Chevron right Коврик Ионела Доступно для аренды A check…" at bounding box center [282, 140] width 565 height 281
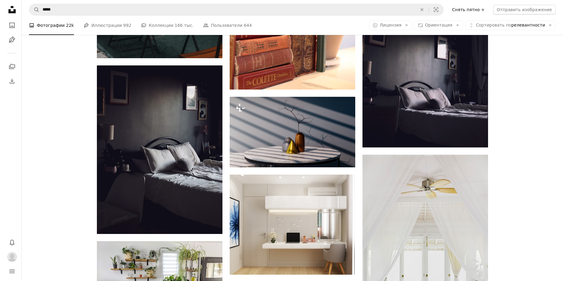
scroll to position [22990, 0]
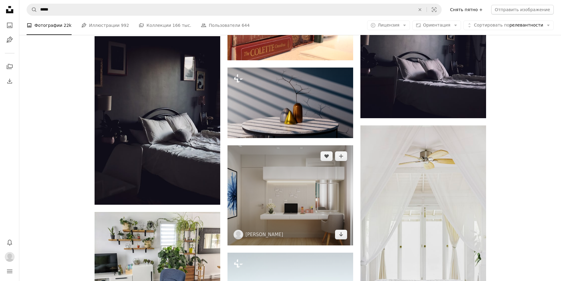
click at [293, 146] on img at bounding box center [290, 196] width 126 height 101
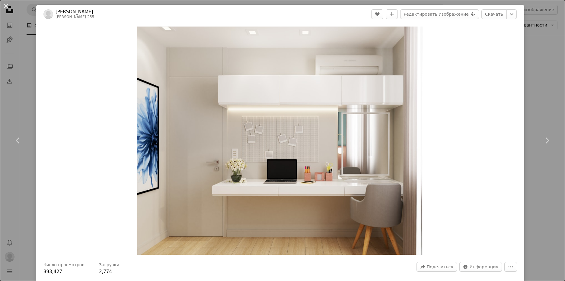
click at [384, 20] on header "[PERSON_NAME] [PERSON_NAME] 255 A heart A plus sign Редактировать изображение P…" at bounding box center [280, 14] width 488 height 19
click at [380, 16] on icon "A heart" at bounding box center [377, 14] width 5 height 5
click at [394, 14] on icon "A plus sign" at bounding box center [391, 14] width 5 height 5
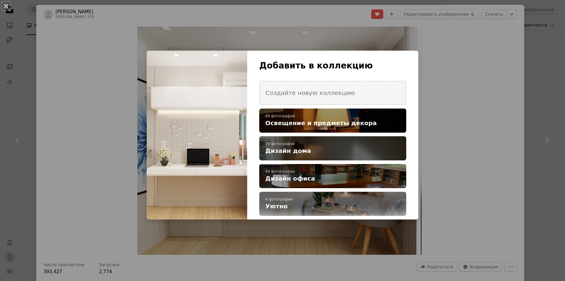
click at [325, 152] on h4 "Дизайн дома" at bounding box center [329, 151] width 128 height 8
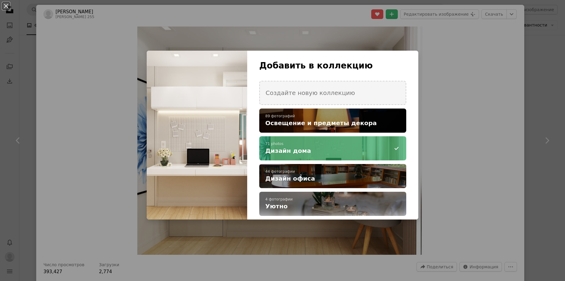
click at [476, 66] on div "An X shape Добавить в коллекцию Создайте новую коллекцию A checkmark A plus sig…" at bounding box center [282, 140] width 565 height 281
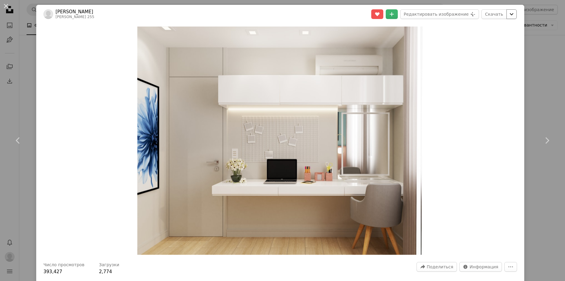
click at [507, 14] on icon "Chevron down" at bounding box center [512, 14] width 10 height 7
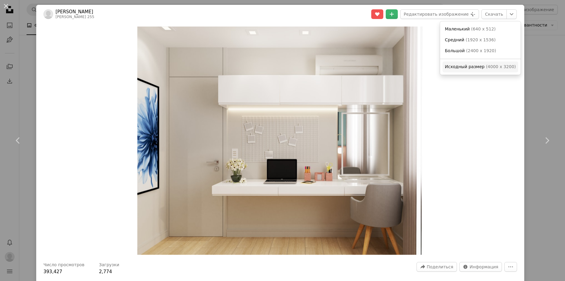
click at [492, 64] on span "( 4000 x 3200 )" at bounding box center [501, 66] width 30 height 5
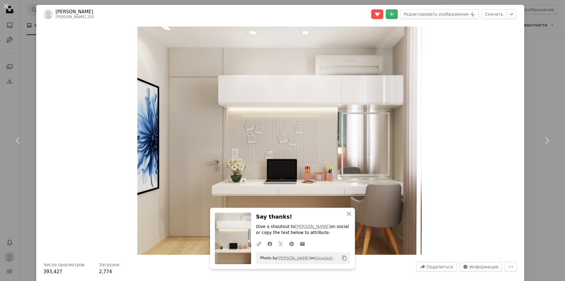
click at [530, 65] on div "An X shape Chevron left Chevron right [PERSON_NAME] [PERSON_NAME] 255 A heart A…" at bounding box center [282, 140] width 565 height 281
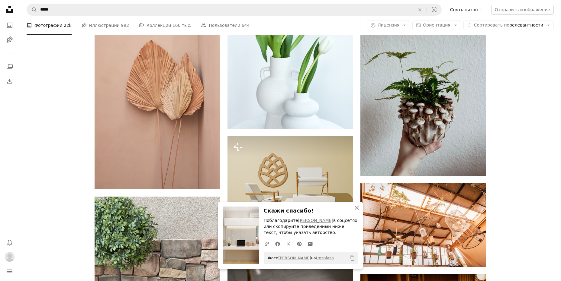
scroll to position [23292, 0]
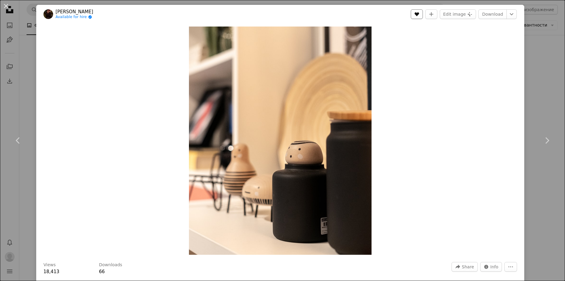
click at [415, 15] on icon "A heart" at bounding box center [417, 14] width 5 height 5
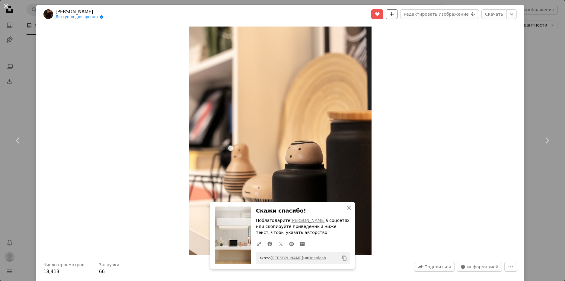
click at [394, 15] on icon "Добавить в коллекцию" at bounding box center [392, 14] width 4 height 4
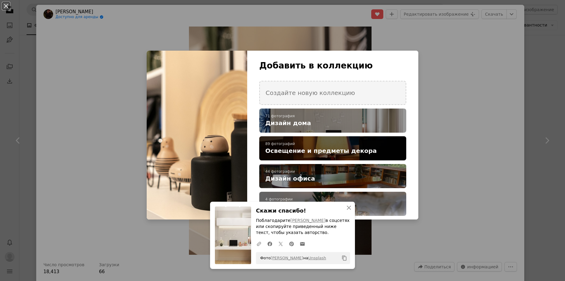
click at [322, 151] on span "Освещение и предметы декора" at bounding box center [320, 151] width 111 height 8
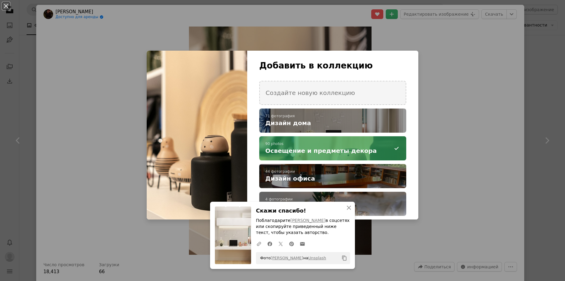
click at [486, 68] on div "An X shape Добавить в коллекцию Создайте новую коллекцию A checkmark A plus sig…" at bounding box center [282, 140] width 565 height 281
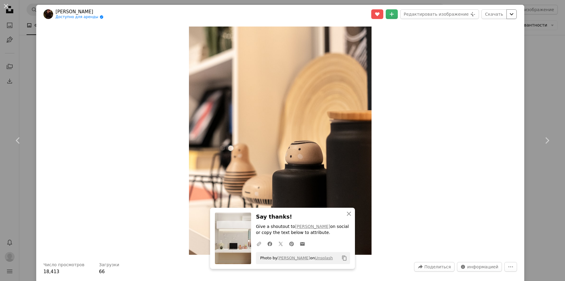
click at [507, 17] on icon "Chevron down" at bounding box center [512, 14] width 10 height 7
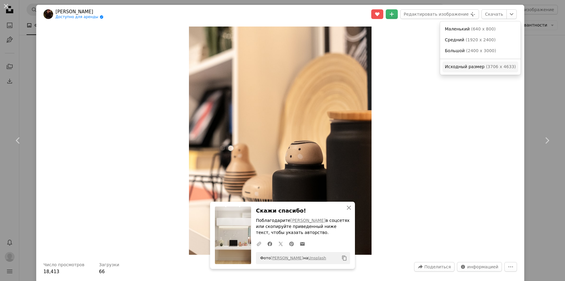
click at [489, 67] on span "( 3706 x 4633 )" at bounding box center [501, 66] width 30 height 5
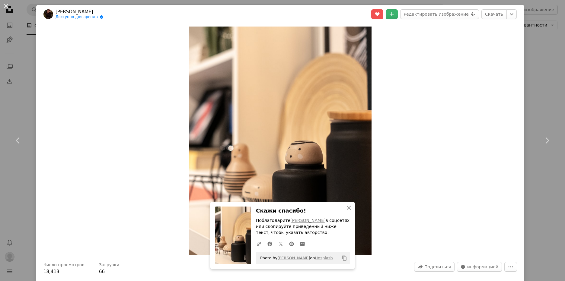
click at [539, 64] on div "An X shape Chevron left Chevron right [PERSON_NAME] Доступно для аренды A check…" at bounding box center [282, 140] width 565 height 281
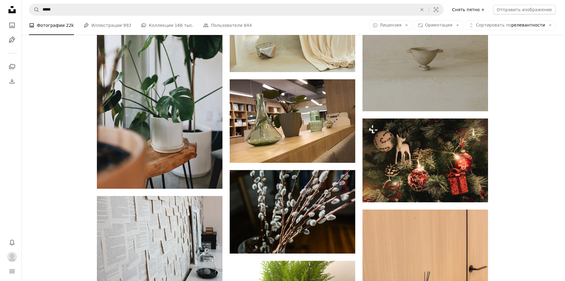
scroll to position [24046, 0]
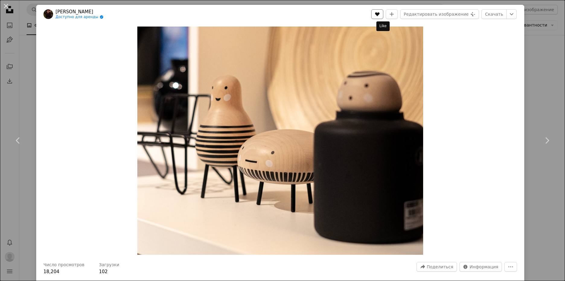
click at [383, 11] on button "A heart" at bounding box center [377, 14] width 12 height 10
click at [395, 17] on button "A plus sign" at bounding box center [392, 14] width 12 height 10
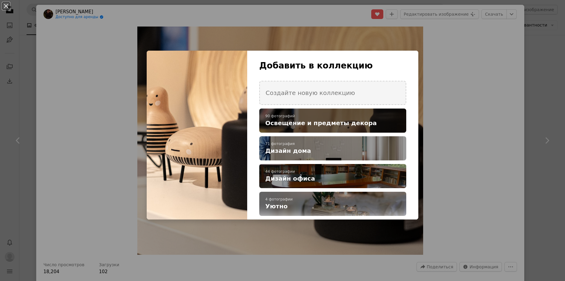
click at [340, 125] on span "Освещение и предметы декора" at bounding box center [320, 123] width 111 height 8
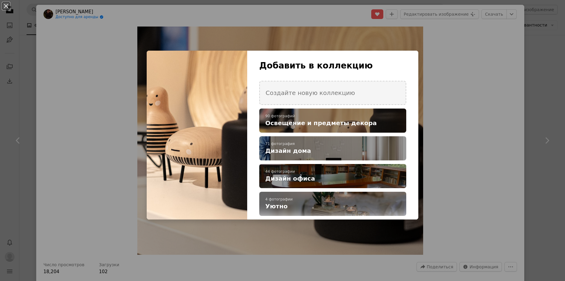
click at [478, 53] on div "An X shape Добавить в коллекцию Создайте новую коллекцию A checkmark A plus sig…" at bounding box center [282, 140] width 565 height 281
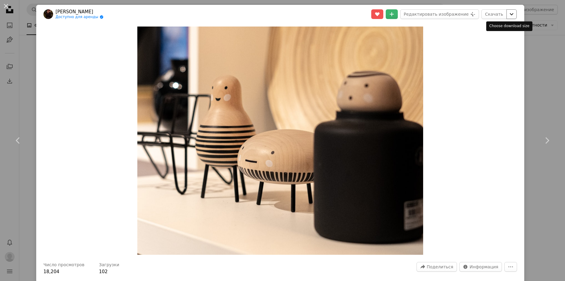
click at [510, 15] on icon "Chevron down" at bounding box center [512, 14] width 10 height 7
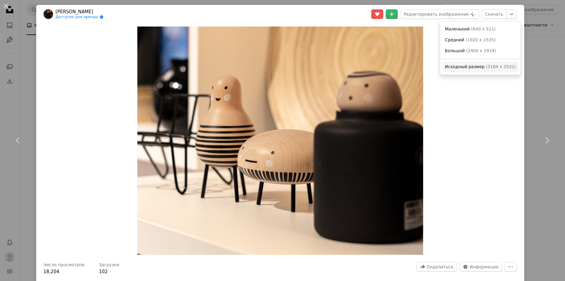
click at [478, 71] on link "Исходный размер ( 3164 x 2531 )" at bounding box center [481, 67] width 76 height 11
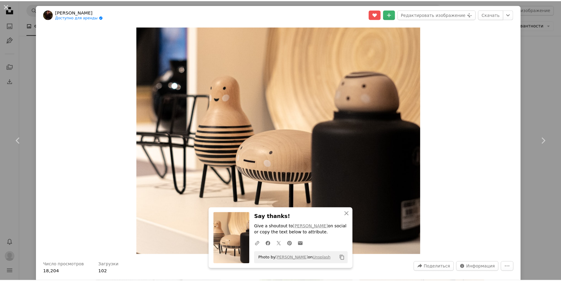
scroll to position [246, 0]
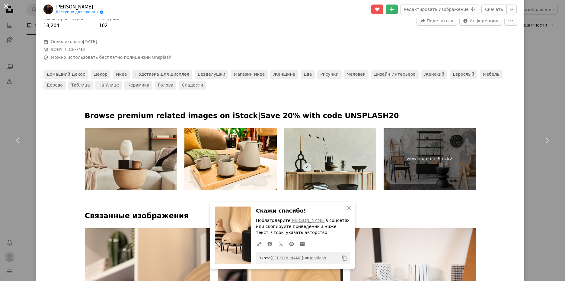
click at [542, 63] on div "An X shape Chevron left Chevron right [PERSON_NAME] Доступно для аренды A check…" at bounding box center [282, 140] width 565 height 281
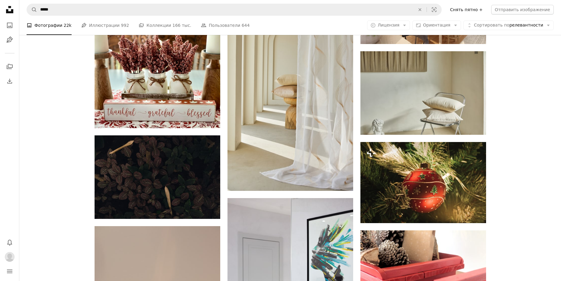
scroll to position [24499, 0]
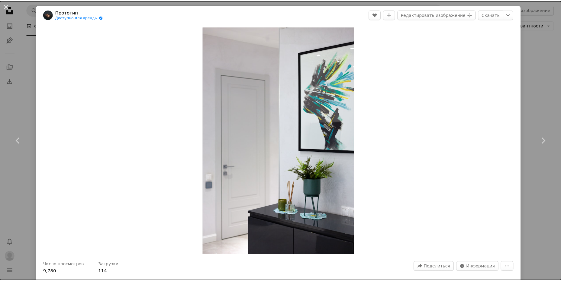
scroll to position [24620, 0]
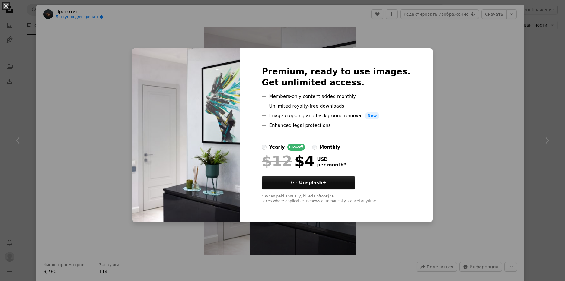
click at [432, 61] on div "Premium, ready to use images. Get unlimited access. A plus sign Members-only co…" at bounding box center [336, 135] width 192 height 174
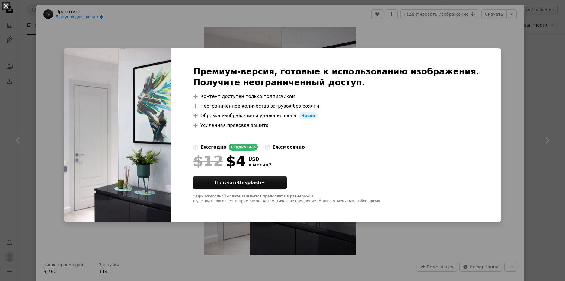
click at [380, 35] on div "An X shape Премиум-версия, готовые к использованию изображения. Получите неогра…" at bounding box center [282, 140] width 565 height 281
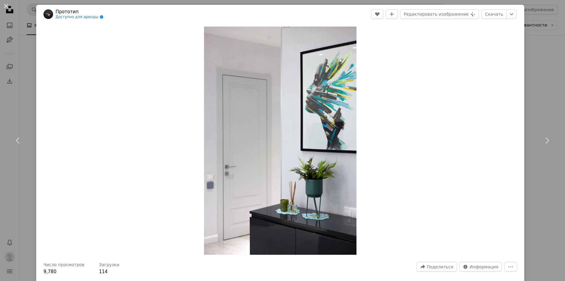
click at [378, 8] on header "Прототип Доступно для аренды A checkmark inside of a circle A heart A plus sign…" at bounding box center [280, 14] width 488 height 19
click at [380, 12] on icon "A heart" at bounding box center [377, 14] width 5 height 5
click at [394, 14] on icon "Добавить в коллекцию" at bounding box center [392, 14] width 4 height 4
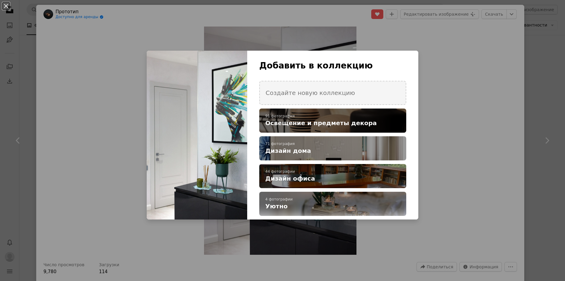
click at [344, 118] on p "91 фотография" at bounding box center [332, 116] width 135 height 5
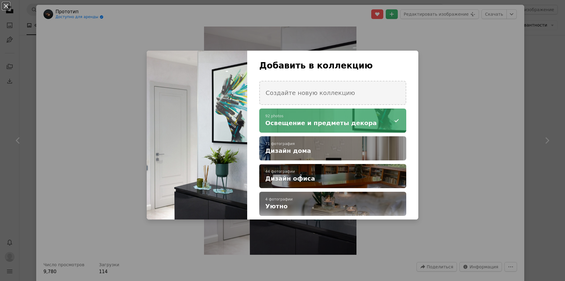
click at [463, 62] on div "An X shape Добавить в коллекцию Создайте новую коллекцию A checkmark A minus si…" at bounding box center [282, 140] width 565 height 281
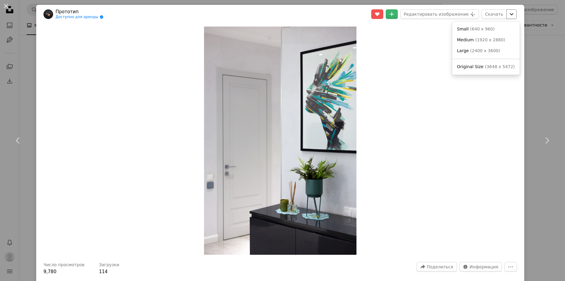
click at [507, 18] on icon "Chevron down" at bounding box center [512, 14] width 10 height 7
click at [485, 66] on span "( 3648 x 5472 )" at bounding box center [500, 66] width 30 height 5
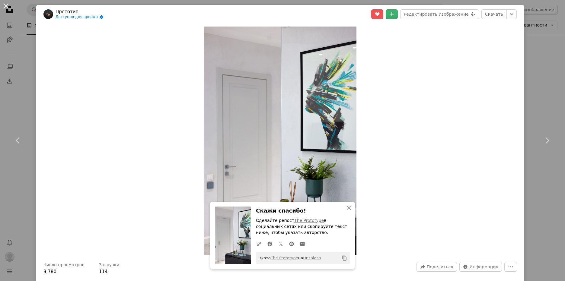
click at [539, 55] on div "An X shape Chevron left Chevron right Прототип Доступно для аренды A checkmark …" at bounding box center [282, 140] width 565 height 281
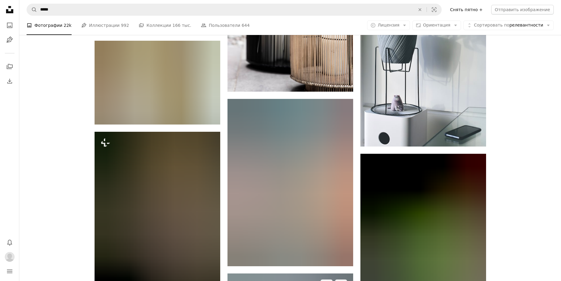
scroll to position [30537, 0]
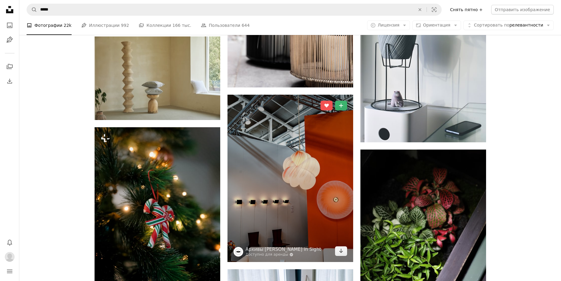
click at [313, 120] on img at bounding box center [290, 179] width 126 height 168
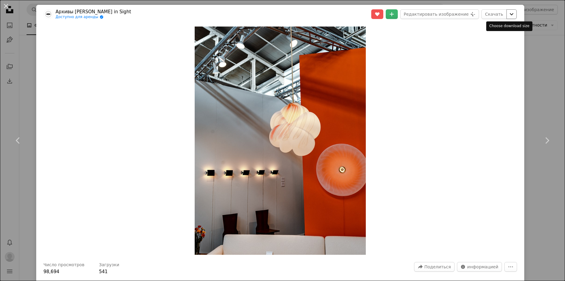
click at [507, 16] on icon "Chevron down" at bounding box center [512, 14] width 10 height 7
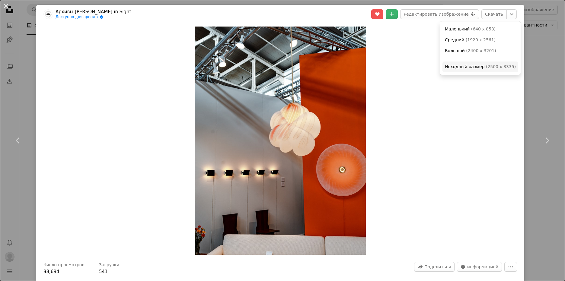
click at [488, 67] on span "( 2500 x 3335 )" at bounding box center [501, 66] width 30 height 5
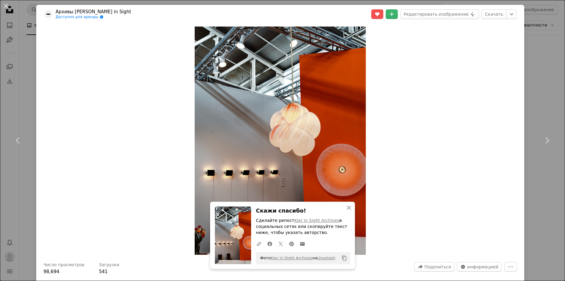
click at [532, 85] on div "An X shape Chevron left Chevron right Архивы Kier in Sight Доступно для аренды …" at bounding box center [282, 140] width 565 height 281
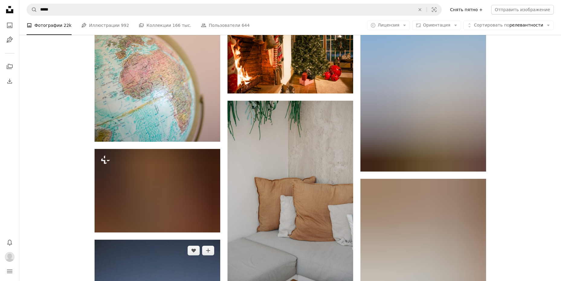
scroll to position [30930, 0]
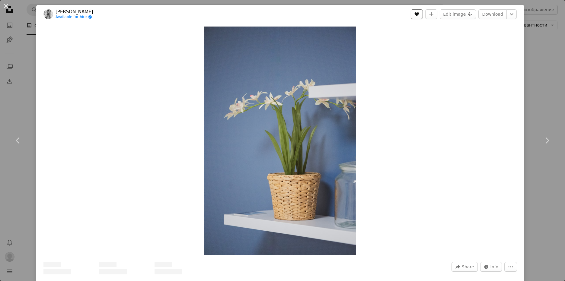
click at [420, 13] on button "A heart" at bounding box center [417, 14] width 12 height 10
click at [440, 14] on button "Edit image Plus sign for Unsplash+" at bounding box center [458, 14] width 36 height 10
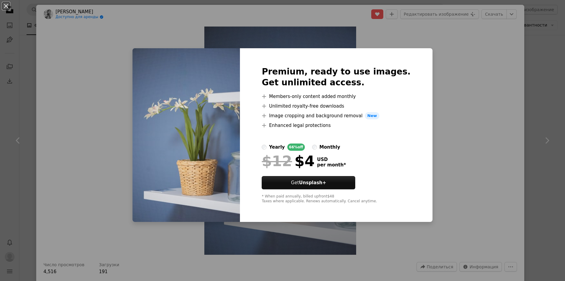
click at [449, 40] on div "An X shape Premium, ready to use images. Get unlimited access. A plus sign Memb…" at bounding box center [282, 140] width 565 height 281
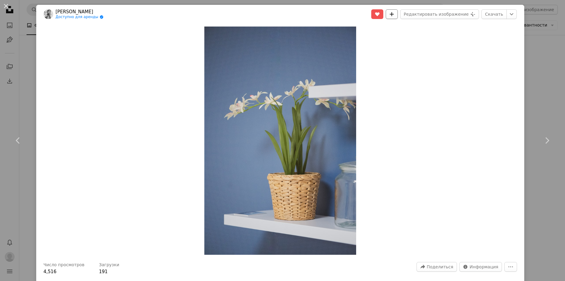
click at [394, 14] on button "A plus sign" at bounding box center [392, 14] width 12 height 10
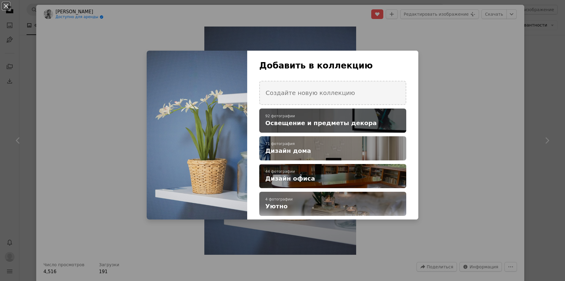
click at [351, 121] on span "Освещение и предметы декора" at bounding box center [320, 123] width 111 height 8
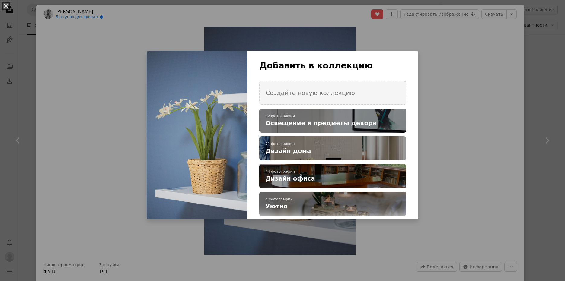
click at [497, 53] on div "An X shape Добавить в коллекцию Создайте новую коллекцию A checkmark A plus sig…" at bounding box center [282, 140] width 565 height 281
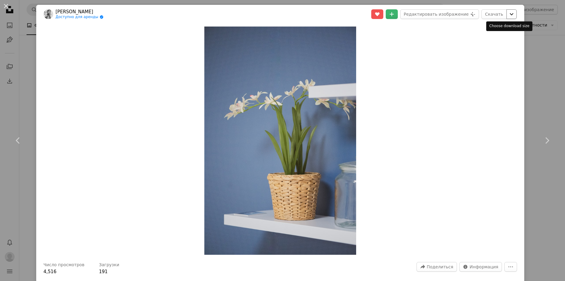
click at [507, 11] on icon "Chevron down" at bounding box center [512, 14] width 10 height 7
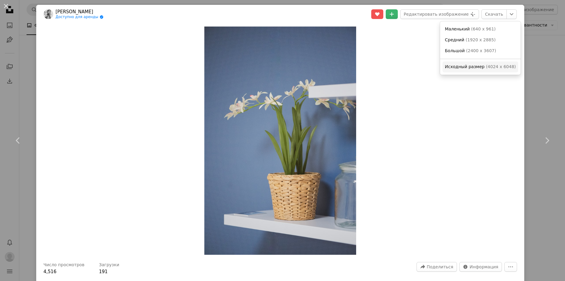
click at [486, 66] on span "( 4024 x 6048 )" at bounding box center [501, 66] width 30 height 5
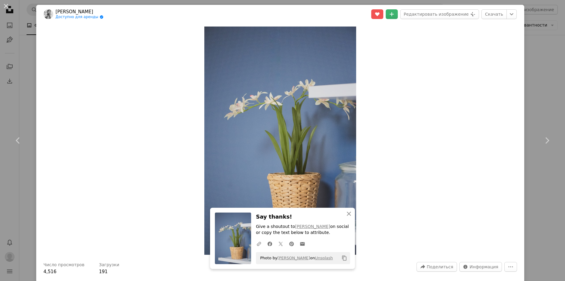
click at [528, 59] on div "An X shape Chevron left Chevron right Sven Mieke Доступно для аренды A checkmar…" at bounding box center [282, 140] width 565 height 281
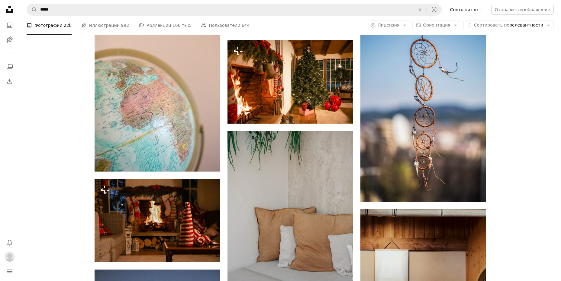
scroll to position [30899, 0]
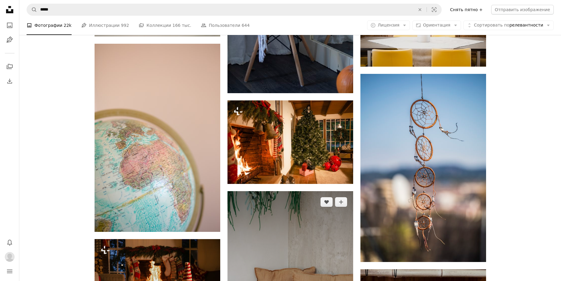
click at [258, 191] on img at bounding box center [290, 285] width 126 height 188
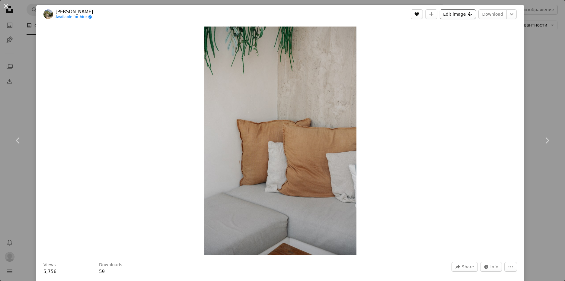
click at [414, 15] on div "A heart A plus sign Edit image Plus sign for Unsplash+ Download Chevron down" at bounding box center [464, 14] width 106 height 10
click at [395, 18] on button "A plus sign" at bounding box center [392, 14] width 12 height 10
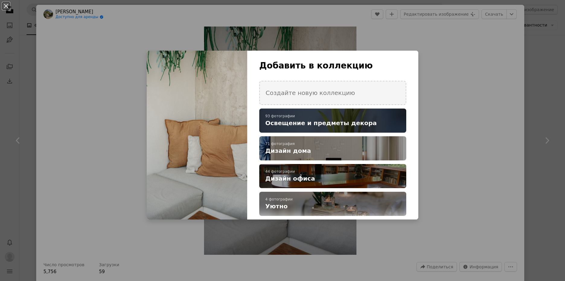
click at [338, 121] on span "Освещение и предметы декора" at bounding box center [320, 123] width 111 height 8
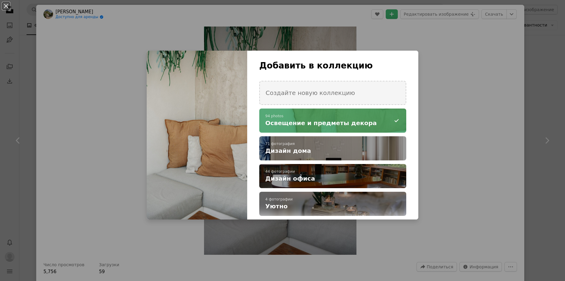
click at [379, 14] on div "An X shape Добавить в коллекцию Создайте новую коллекцию A checkmark A minus si…" at bounding box center [282, 140] width 565 height 281
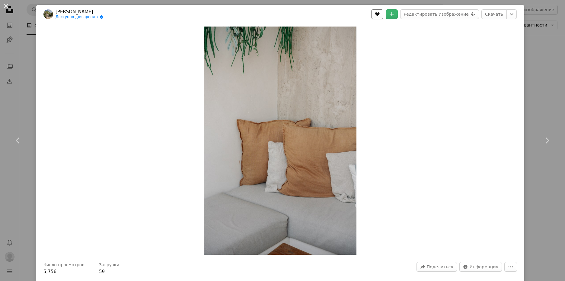
click at [380, 14] on icon "Нравится" at bounding box center [377, 14] width 5 height 4
click at [510, 14] on icon "Выберите размер загрузки" at bounding box center [512, 14] width 4 height 2
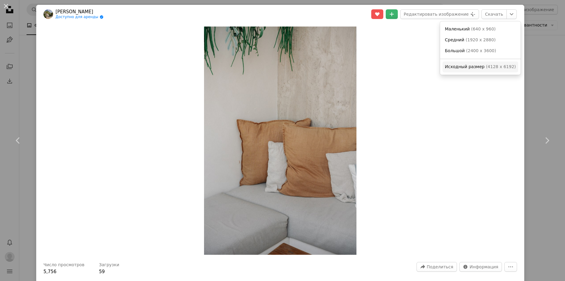
click at [477, 71] on link "Исходный размер ( 4128 x 6192 )" at bounding box center [481, 67] width 76 height 11
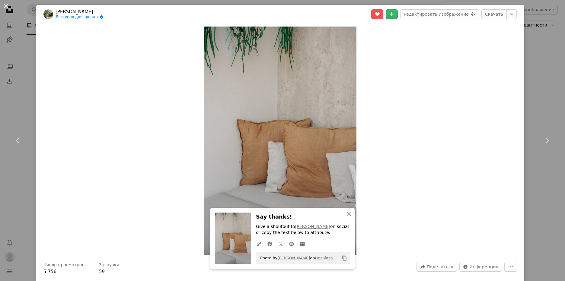
drag, startPoint x: 536, startPoint y: 73, endPoint x: 255, endPoint y: 110, distance: 283.8
click at [536, 73] on div "An X shape Chevron left Chevron right Раймонд Петрик Доступно для аренды A chec…" at bounding box center [282, 140] width 565 height 281
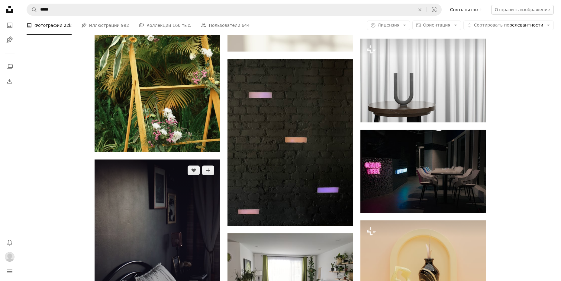
scroll to position [22295, 0]
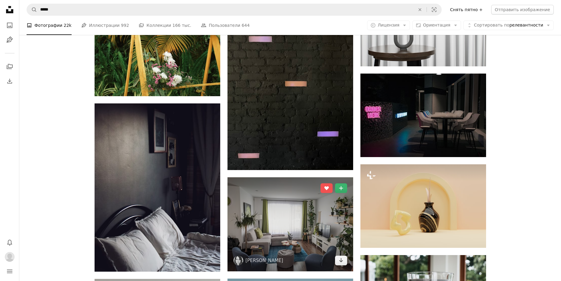
click at [287, 178] on img at bounding box center [290, 225] width 126 height 94
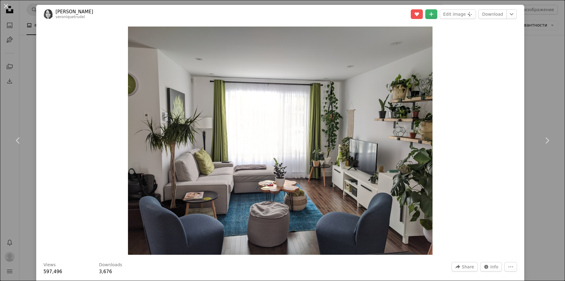
click at [532, 80] on div "An X shape Chevron left Chevron right Véronique Trudel veroniquetrudel A heart …" at bounding box center [282, 140] width 565 height 281
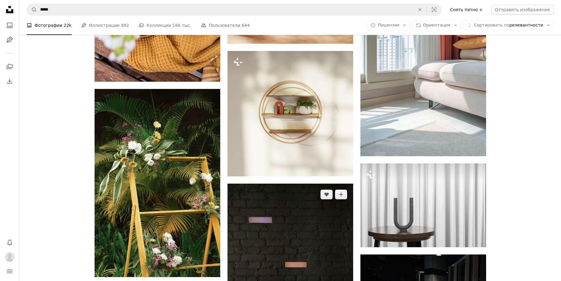
scroll to position [22054, 0]
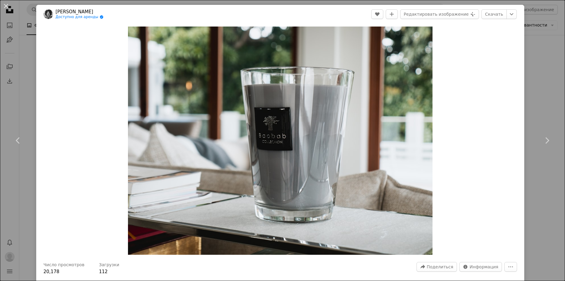
click at [535, 82] on div "An X shape Chevron left Chevron right Ренальдо Матаморо Доступно для аренды A c…" at bounding box center [282, 140] width 565 height 281
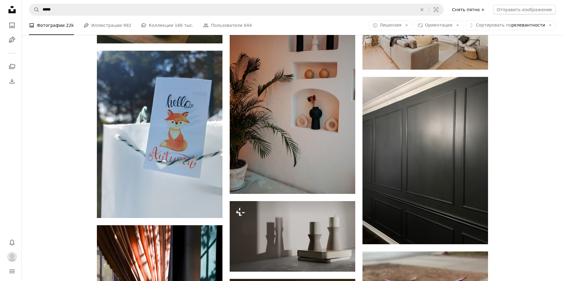
scroll to position [21269, 0]
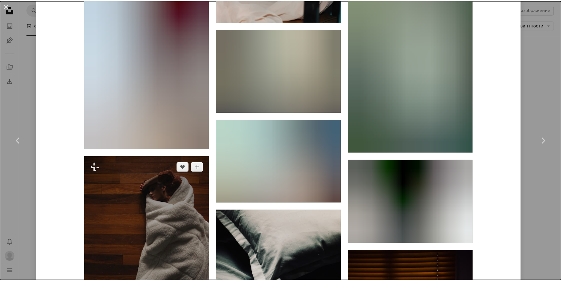
scroll to position [4100, 0]
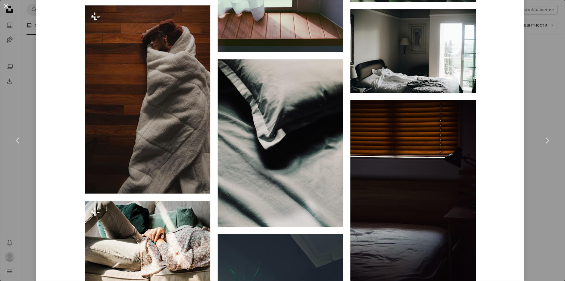
click at [524, 91] on div "An X shape Chevron left Chevron right Блейк Висз Доступно для аренды A checkmar…" at bounding box center [282, 140] width 565 height 281
